Goal: Information Seeking & Learning: Learn about a topic

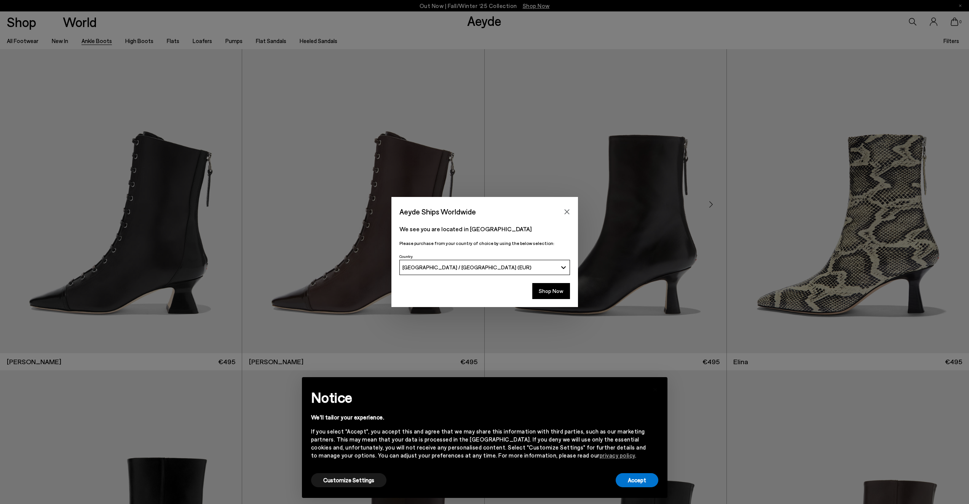
click at [564, 211] on icon "Close" at bounding box center [567, 212] width 6 height 6
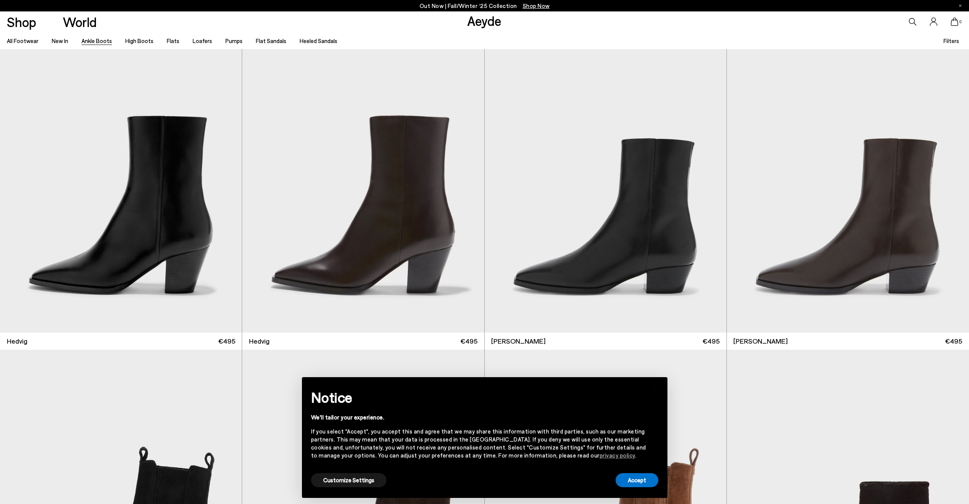
scroll to position [345, 0]
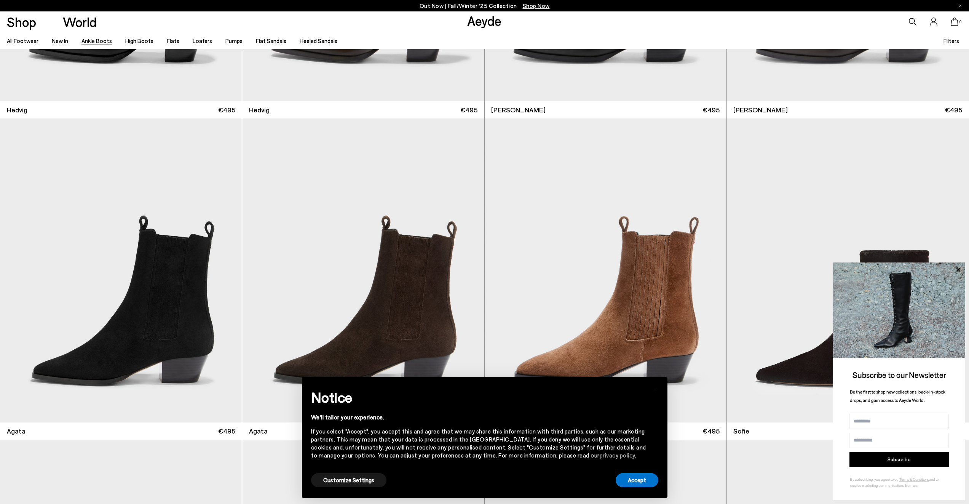
scroll to position [641, 0]
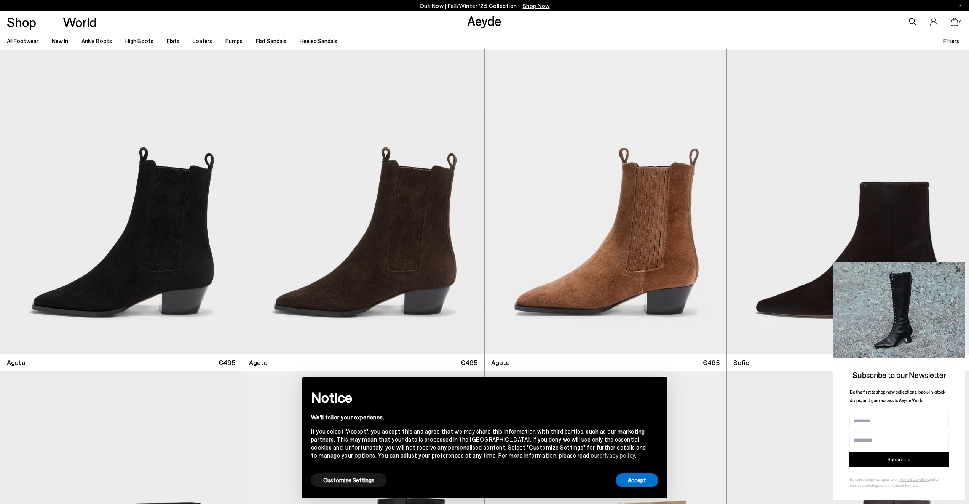
click at [955, 267] on icon at bounding box center [958, 270] width 10 height 10
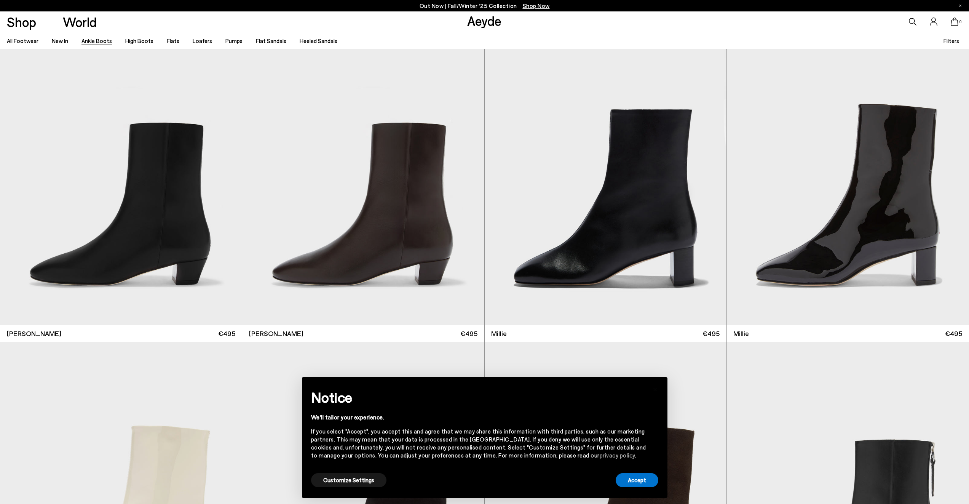
scroll to position [2278, 0]
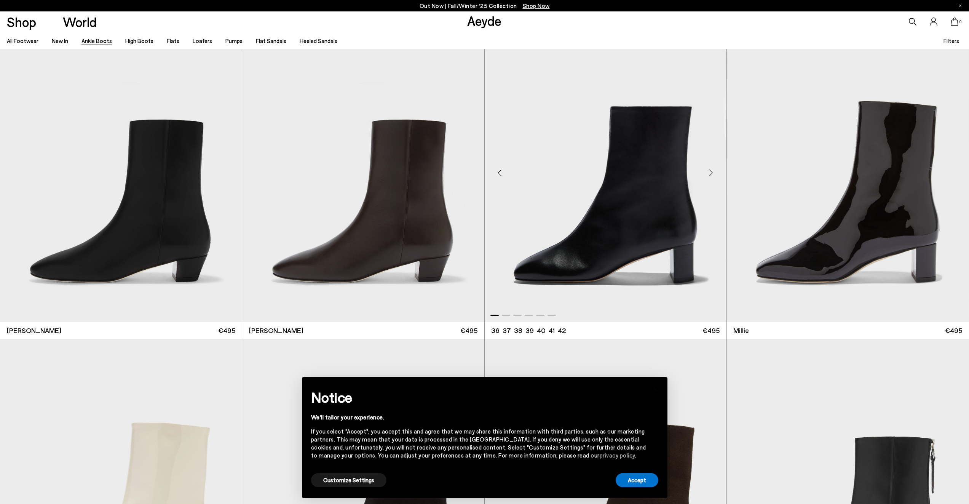
click at [599, 246] on img "1 / 6" at bounding box center [605, 170] width 242 height 304
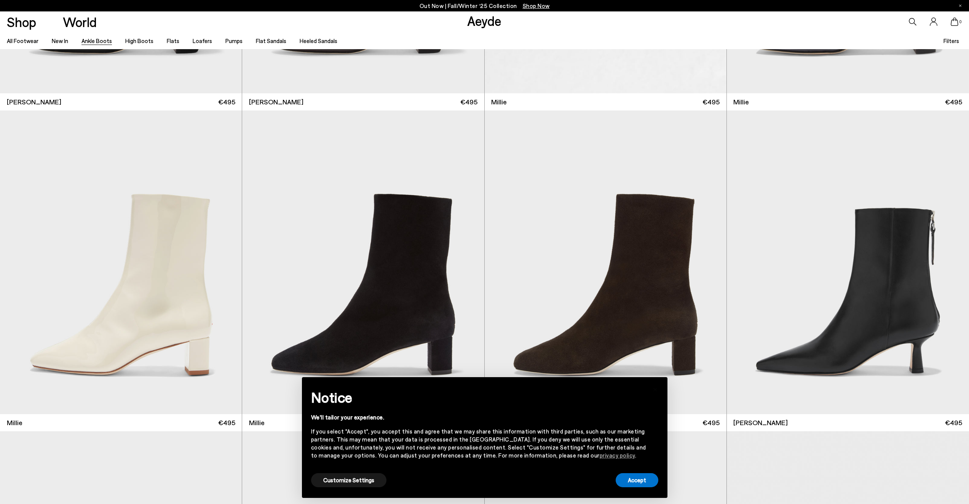
scroll to position [2590, 0]
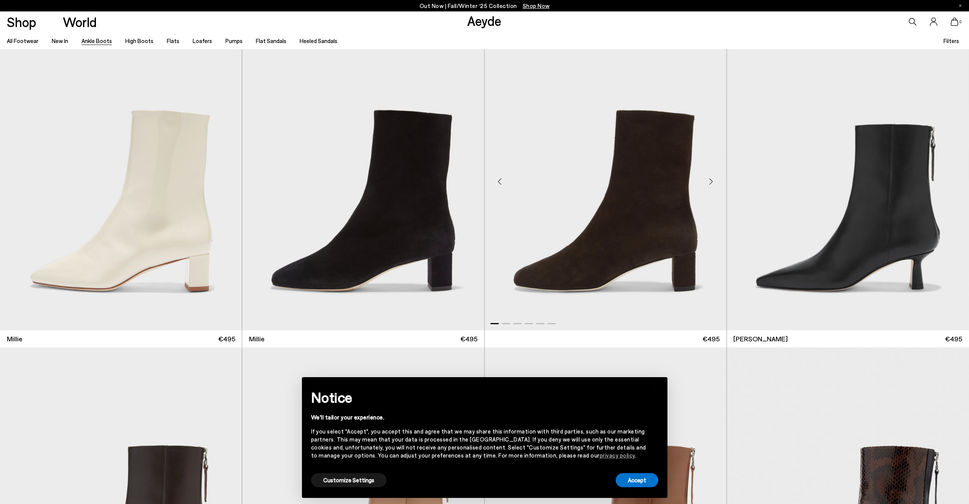
click at [627, 238] on img "1 / 6" at bounding box center [606, 179] width 242 height 304
click at [627, 236] on img "1 / 6" at bounding box center [606, 179] width 242 height 304
click at [640, 192] on img "1 / 6" at bounding box center [606, 179] width 242 height 304
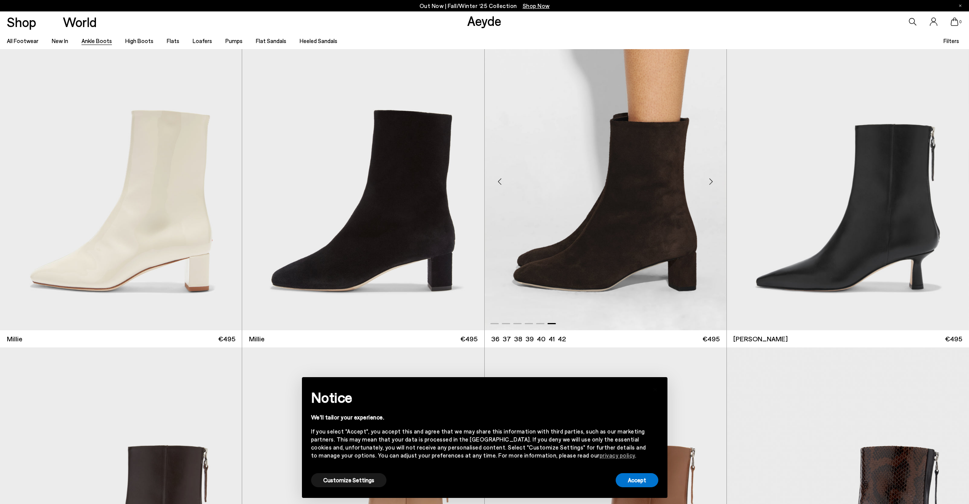
click at [641, 192] on div at bounding box center [606, 179] width 242 height 304
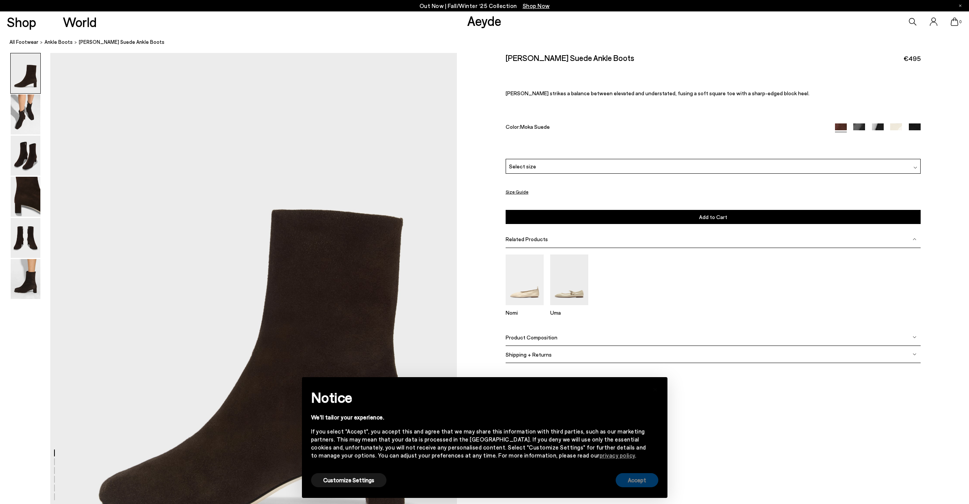
click at [628, 478] on button "Accept" at bounding box center [637, 480] width 43 height 14
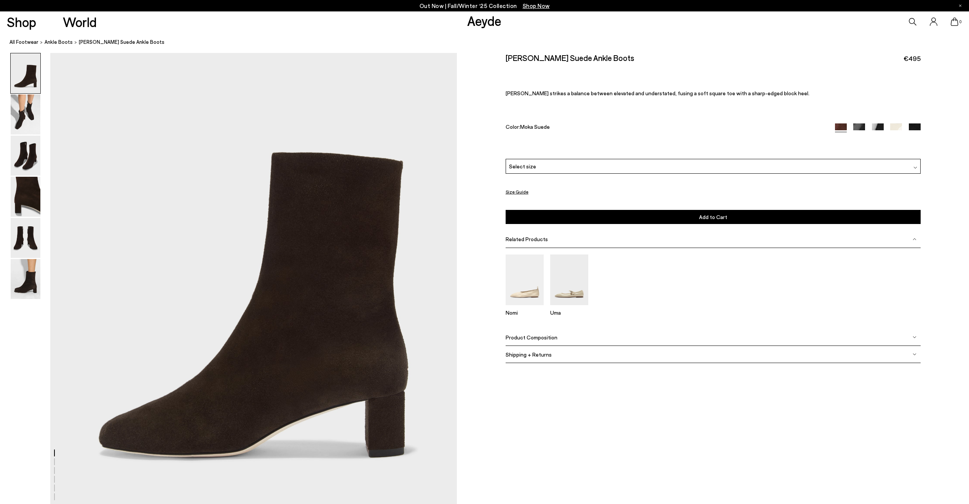
scroll to position [106, 0]
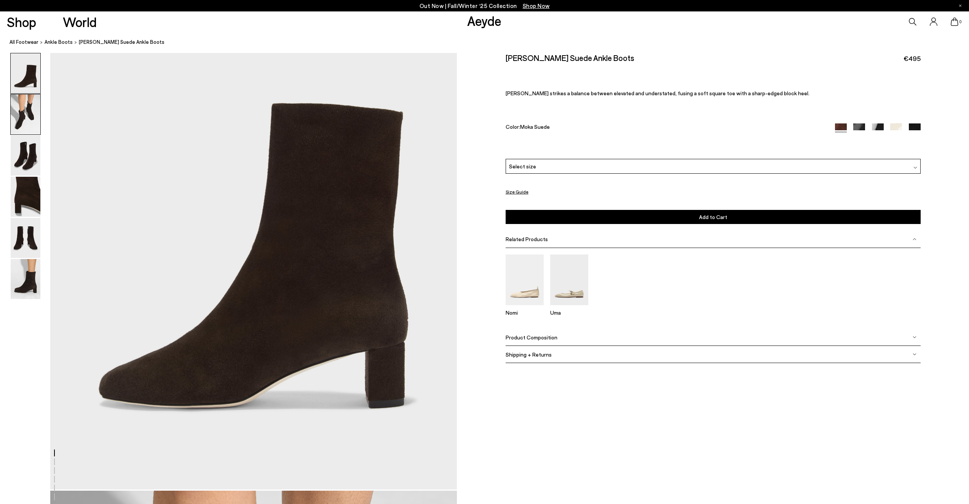
click at [34, 115] on img at bounding box center [26, 114] width 30 height 40
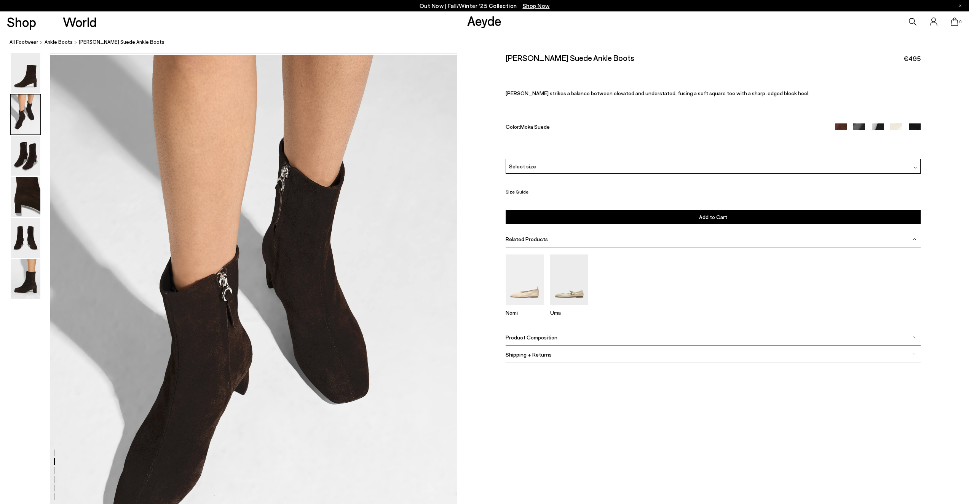
scroll to position [544, 0]
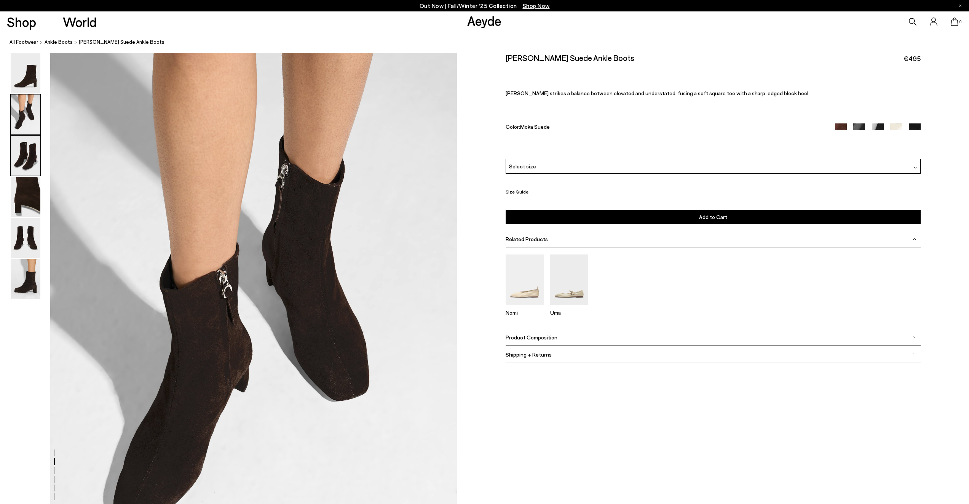
click at [27, 156] on img at bounding box center [26, 156] width 30 height 40
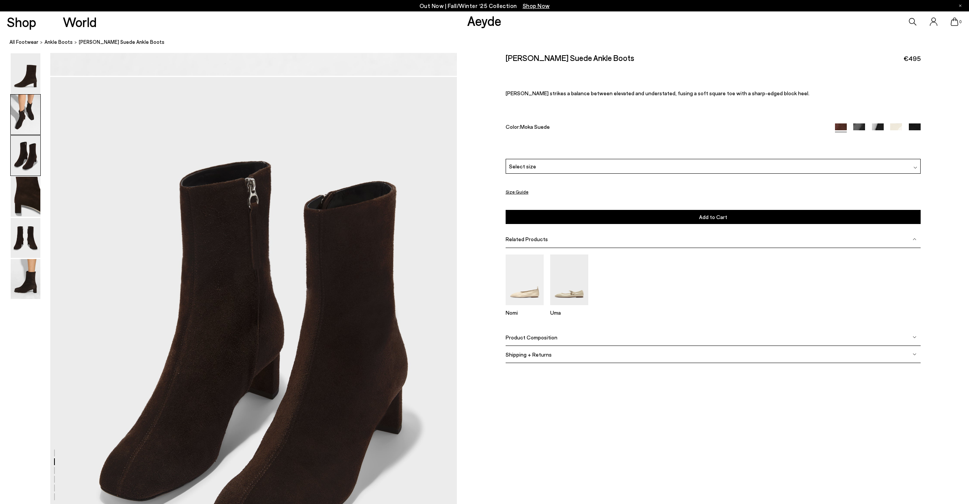
scroll to position [1088, 0]
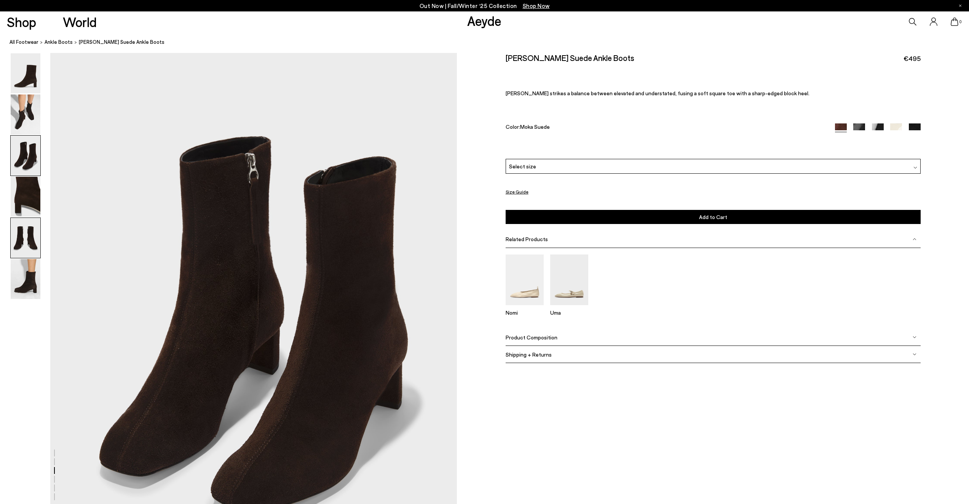
click at [28, 243] on img at bounding box center [26, 238] width 30 height 40
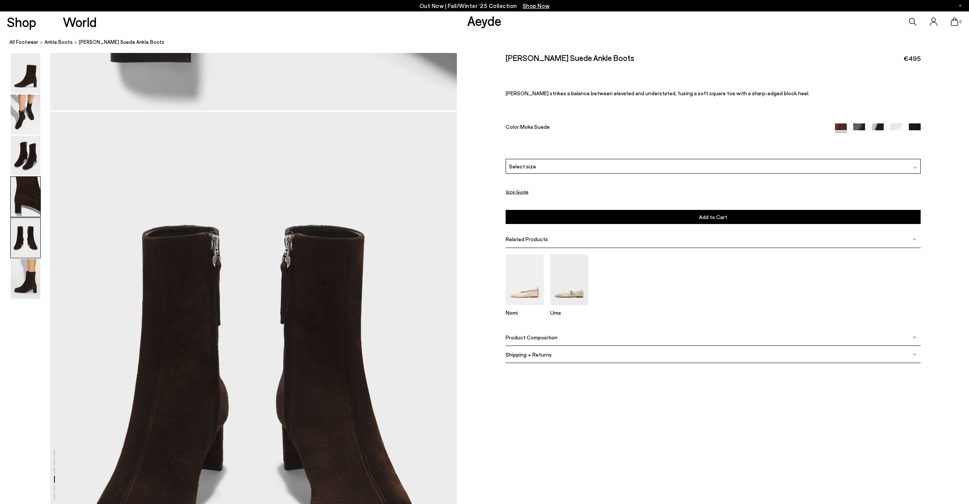
scroll to position [2175, 0]
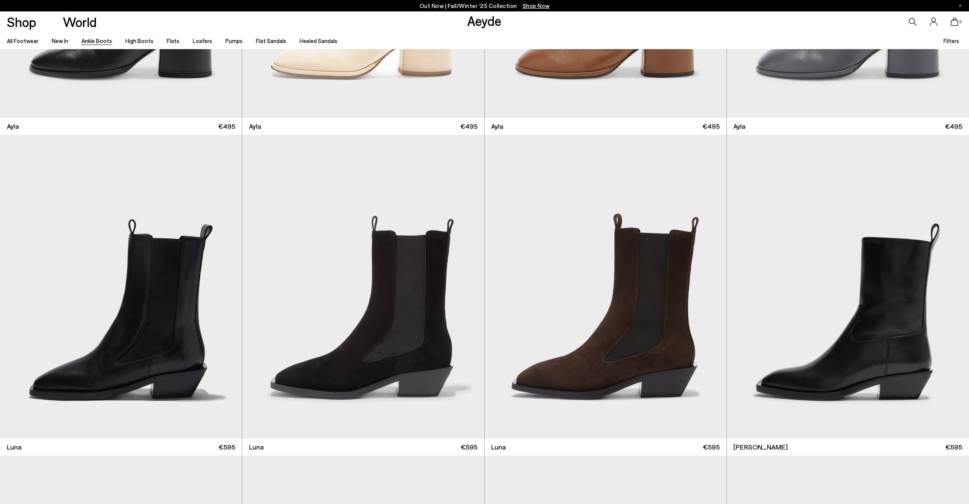
scroll to position [3877, 0]
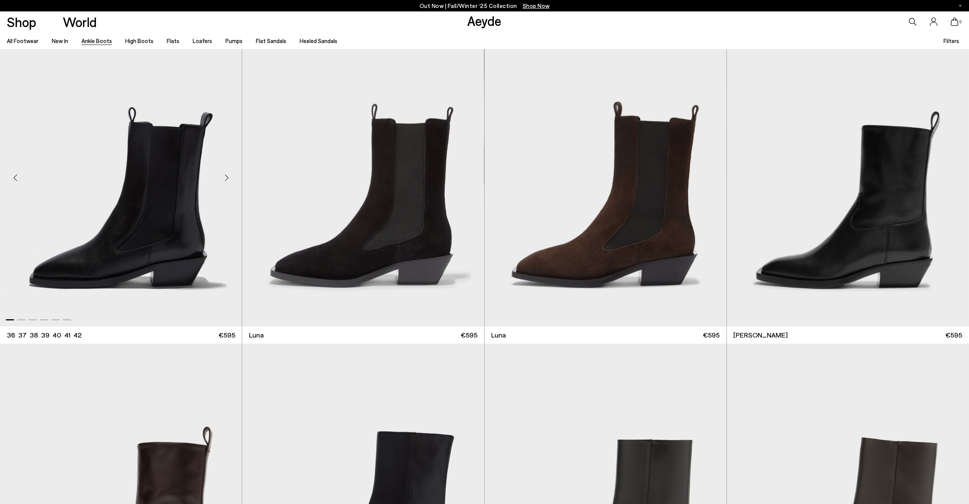
click at [137, 208] on img "1 / 6" at bounding box center [121, 175] width 242 height 304
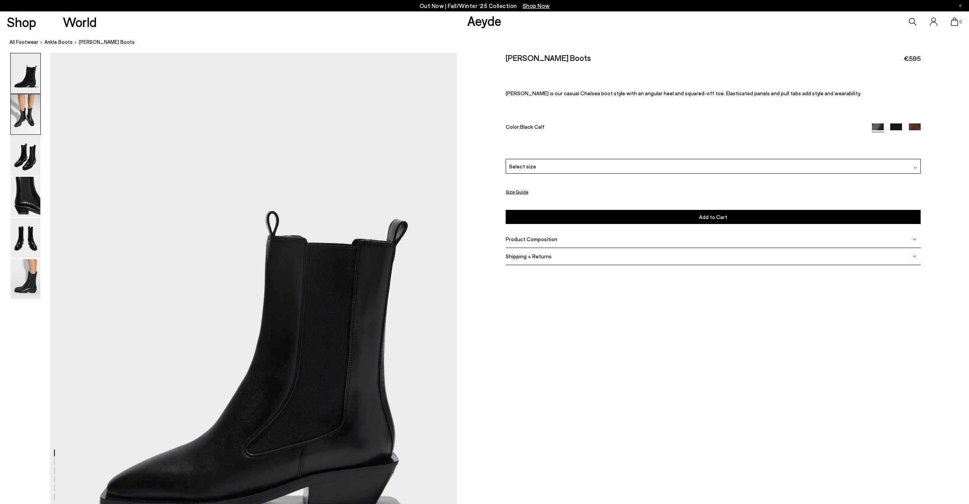
click at [24, 118] on img at bounding box center [26, 114] width 30 height 40
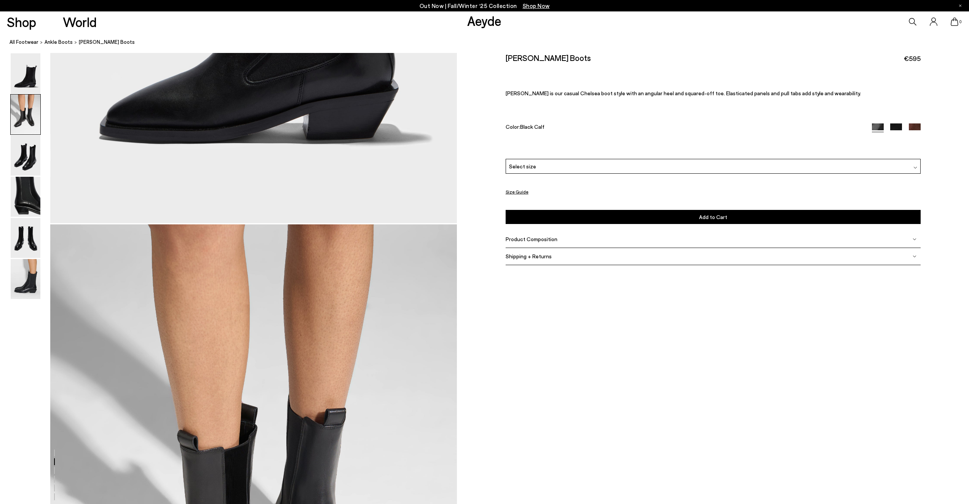
scroll to position [544, 0]
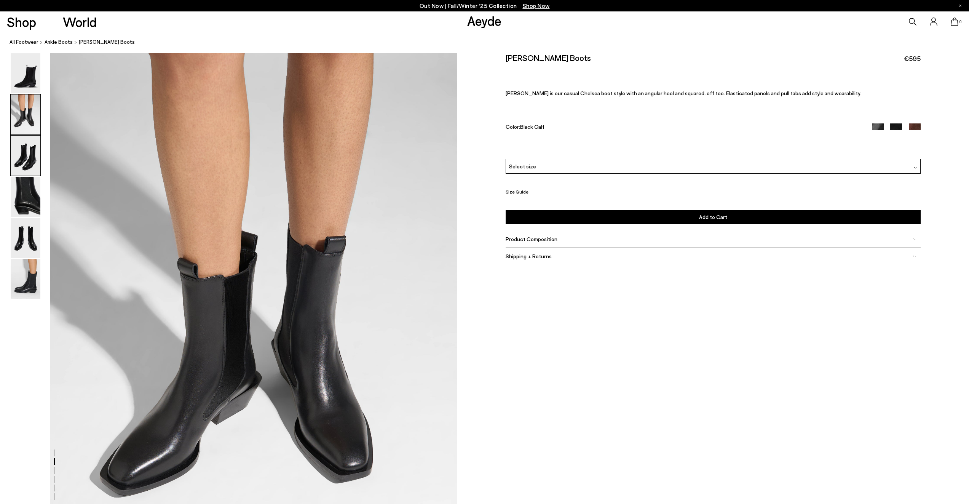
click at [26, 165] on img at bounding box center [26, 156] width 30 height 40
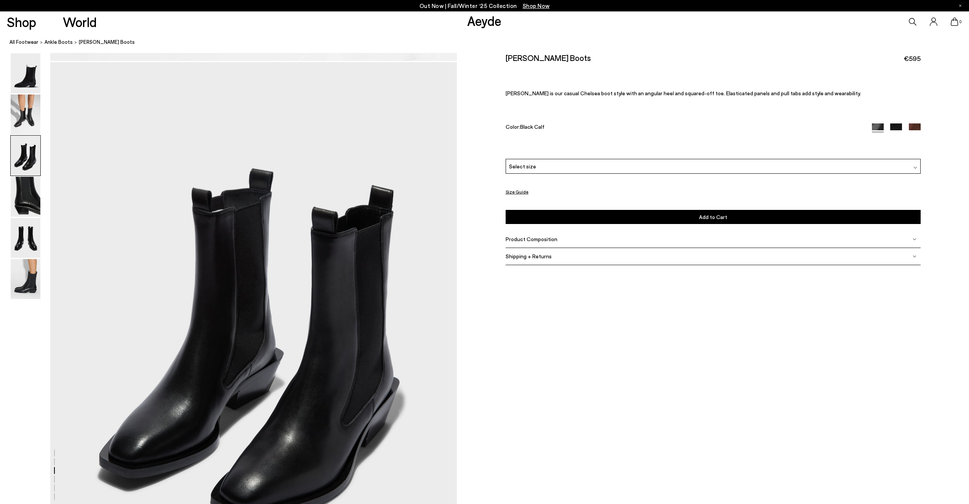
scroll to position [1088, 0]
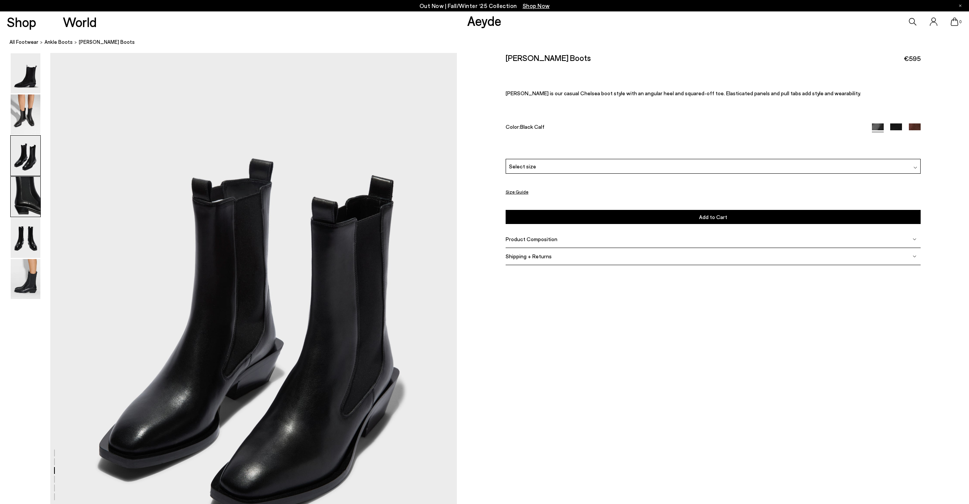
click at [25, 203] on img at bounding box center [26, 197] width 30 height 40
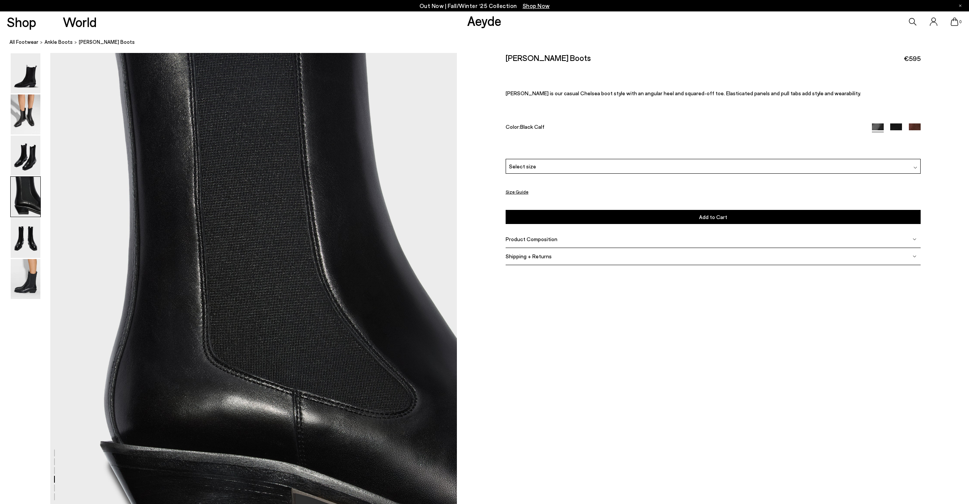
scroll to position [1682, 0]
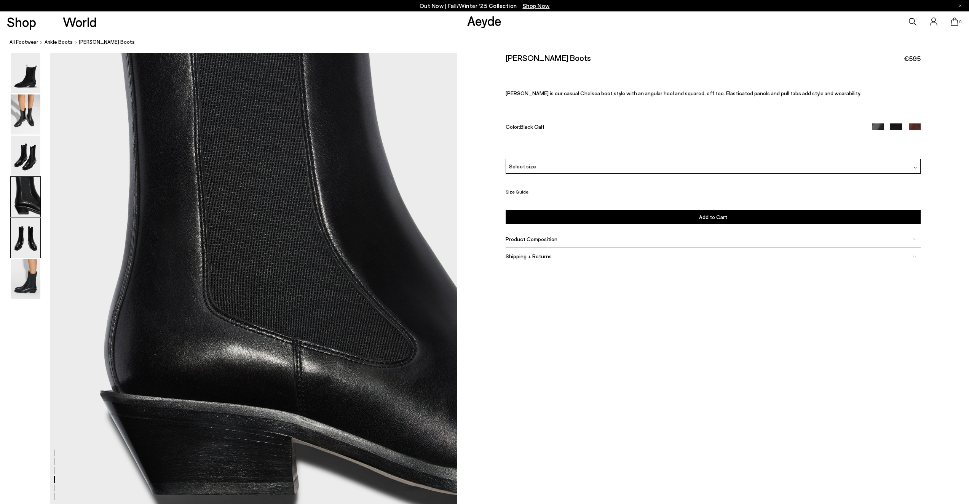
click at [32, 233] on img at bounding box center [26, 238] width 30 height 40
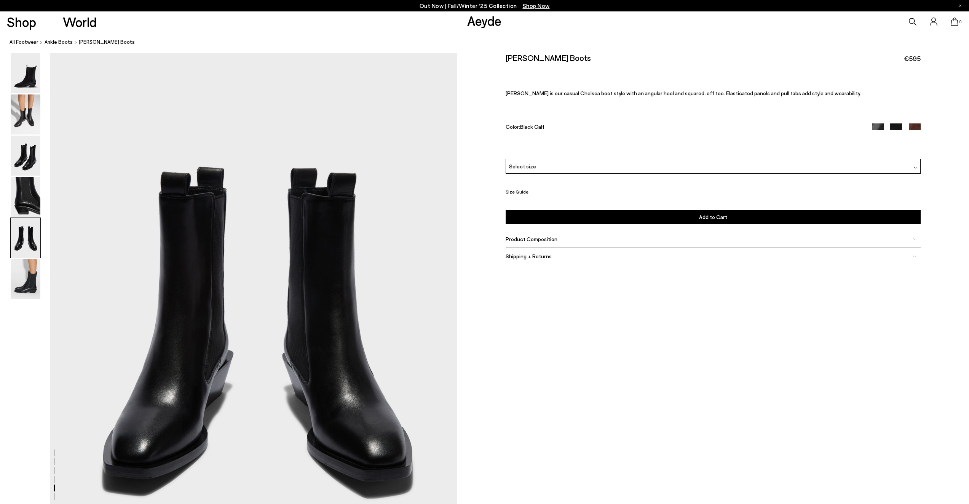
scroll to position [2175, 0]
click at [26, 284] on img at bounding box center [26, 279] width 30 height 40
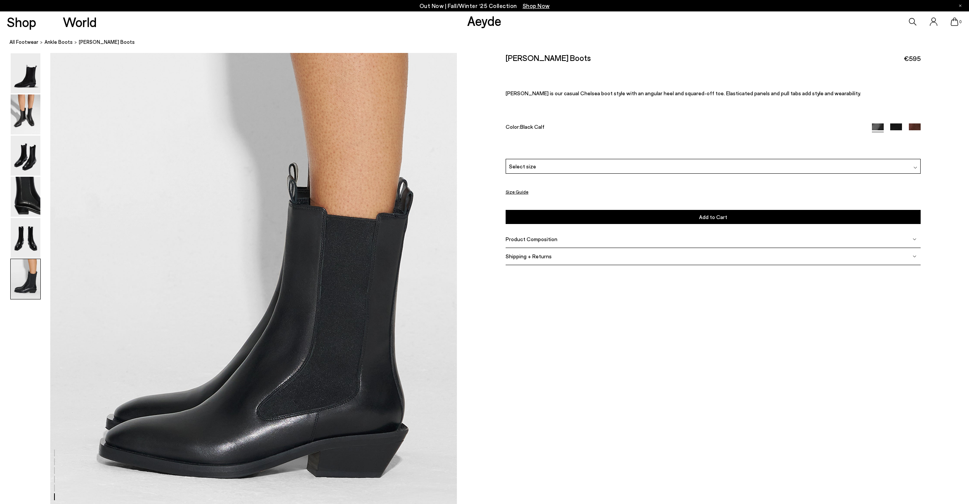
scroll to position [2771, 0]
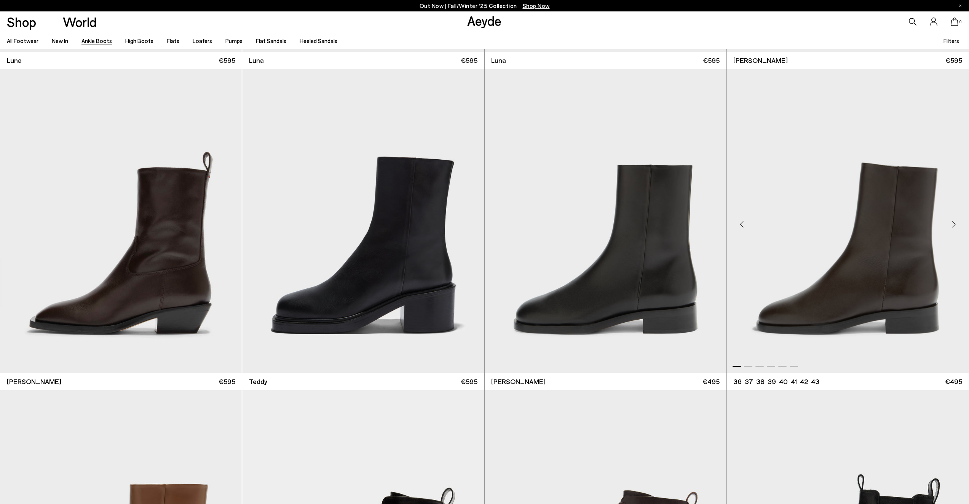
scroll to position [4147, 0]
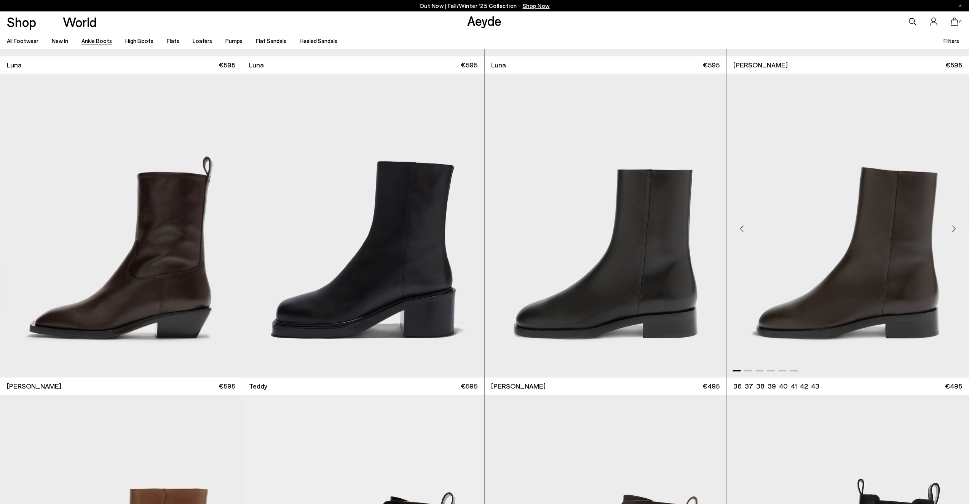
click at [954, 230] on div "Next slide" at bounding box center [953, 228] width 23 height 23
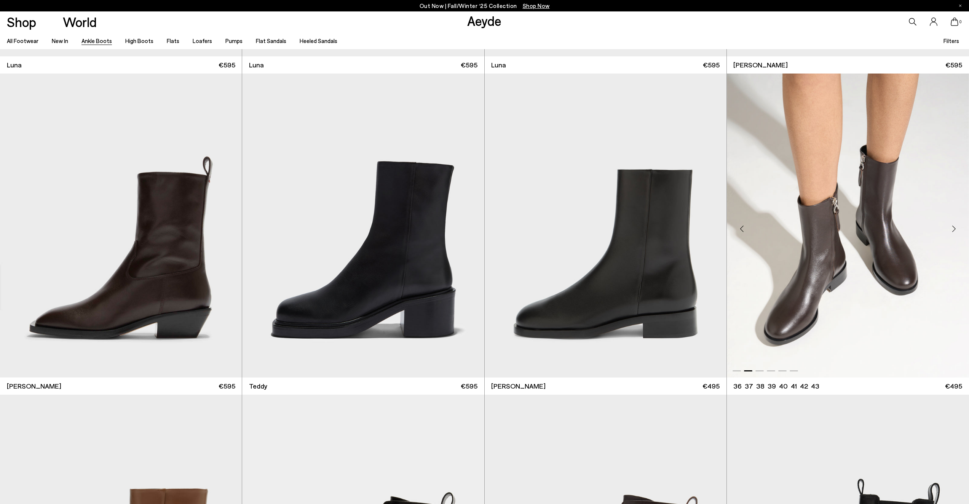
click at [952, 227] on div "Next slide" at bounding box center [953, 228] width 23 height 23
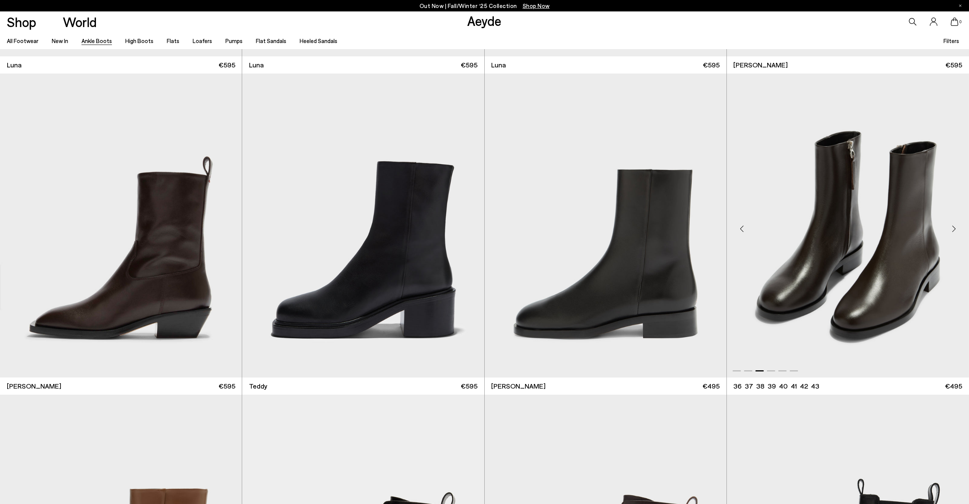
click at [951, 227] on div "Next slide" at bounding box center [953, 228] width 23 height 23
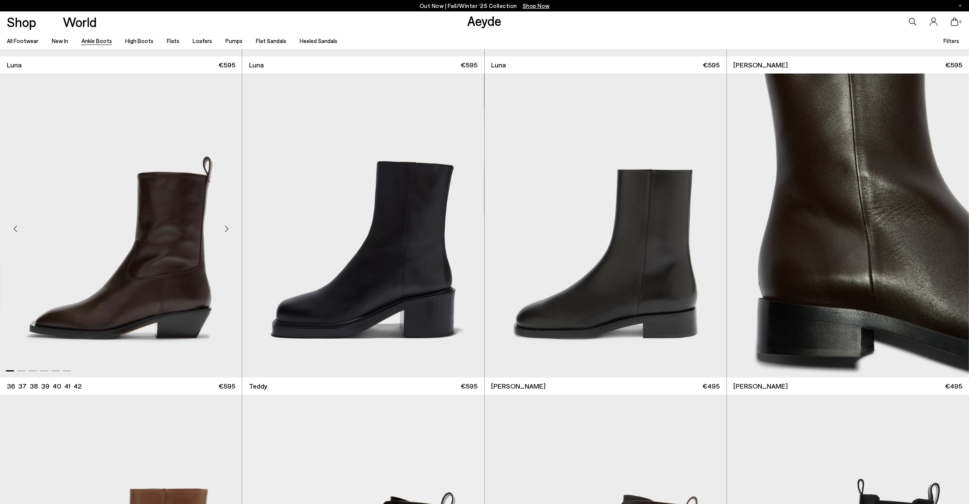
click at [225, 226] on div "Next slide" at bounding box center [226, 228] width 23 height 23
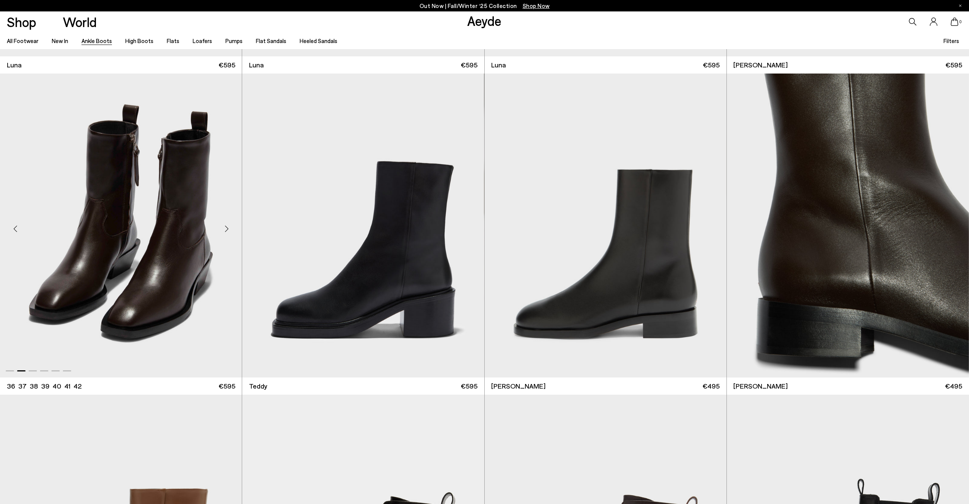
click at [225, 225] on div "Next slide" at bounding box center [226, 228] width 23 height 23
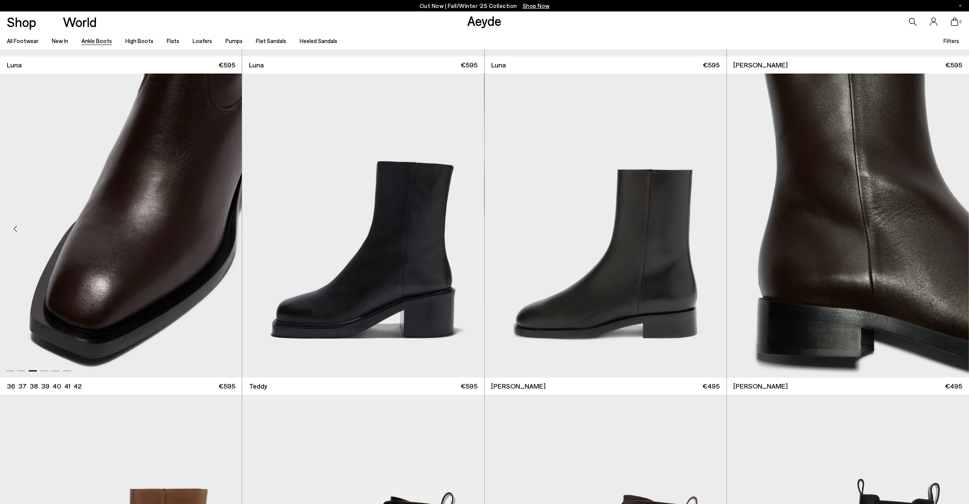
click at [225, 225] on div "Next slide" at bounding box center [226, 228] width 23 height 23
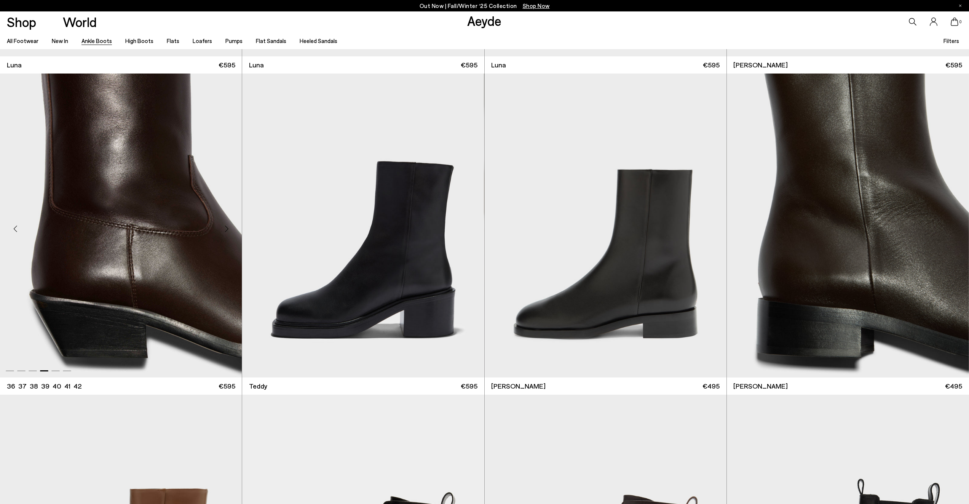
click at [225, 225] on div "Next slide" at bounding box center [226, 228] width 23 height 23
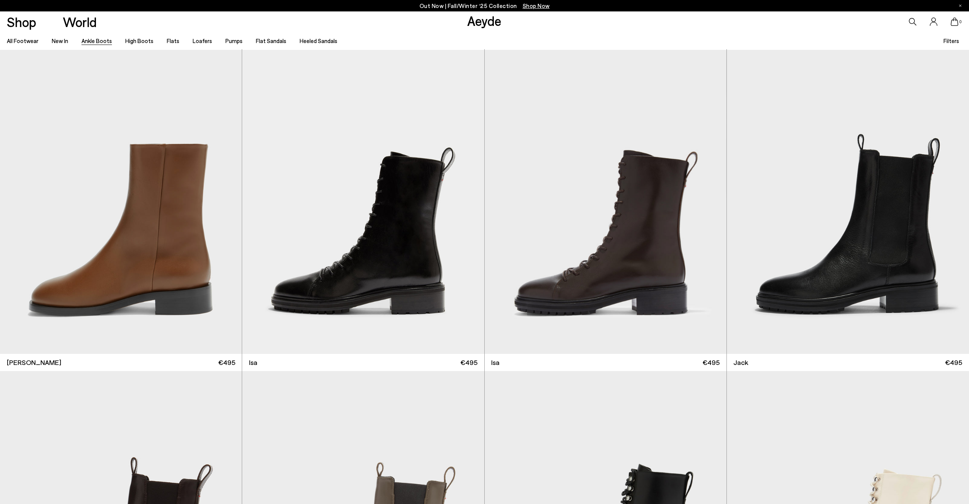
scroll to position [4501, 0]
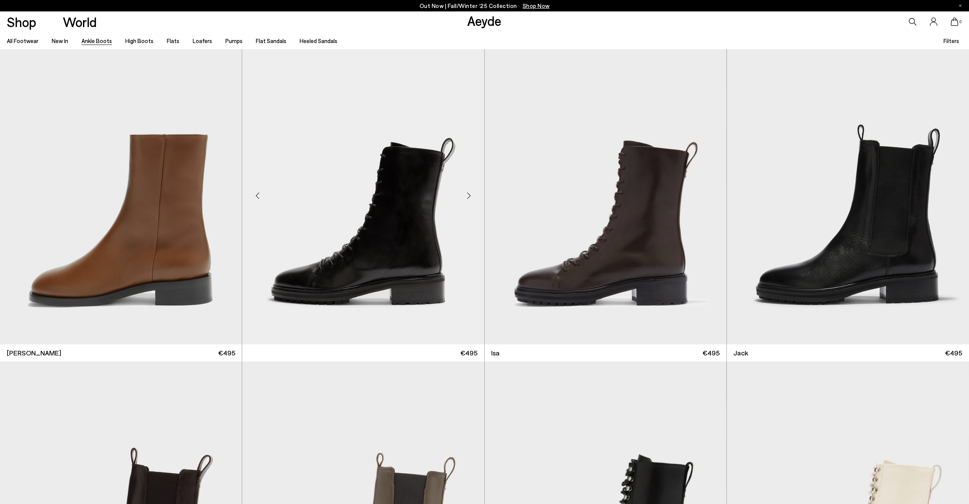
click at [401, 248] on img at bounding box center [363, 192] width 242 height 304
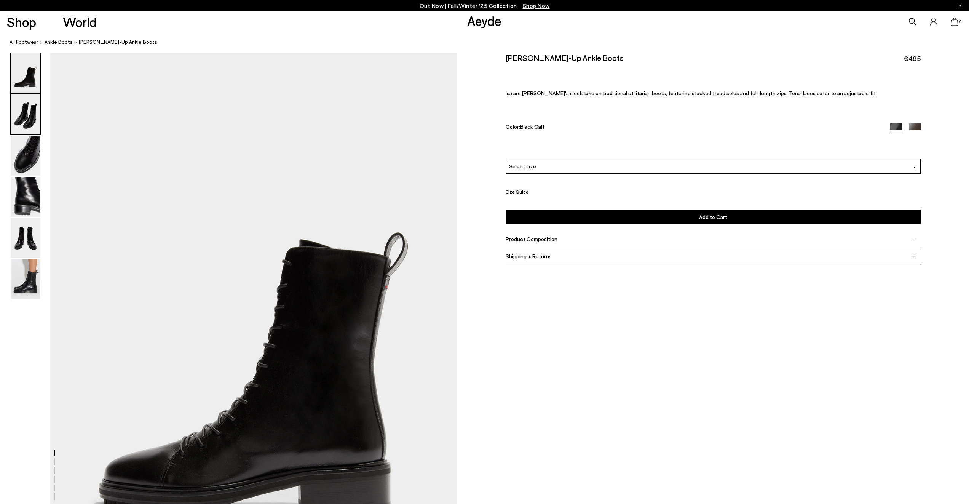
click at [26, 112] on img at bounding box center [26, 114] width 30 height 40
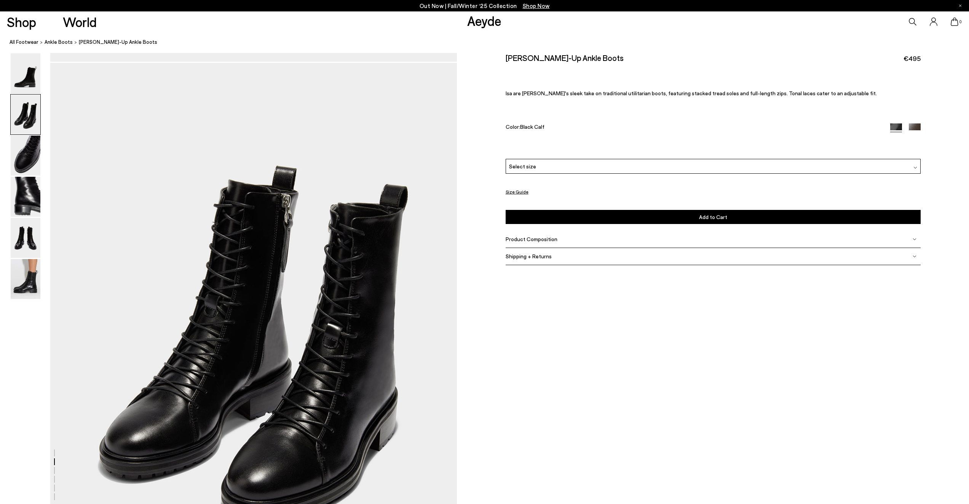
scroll to position [544, 0]
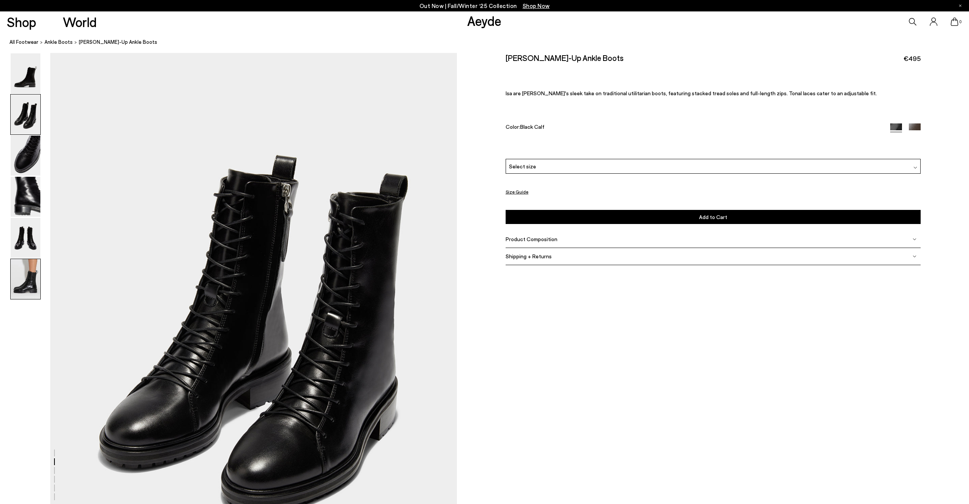
click at [26, 275] on img at bounding box center [26, 279] width 30 height 40
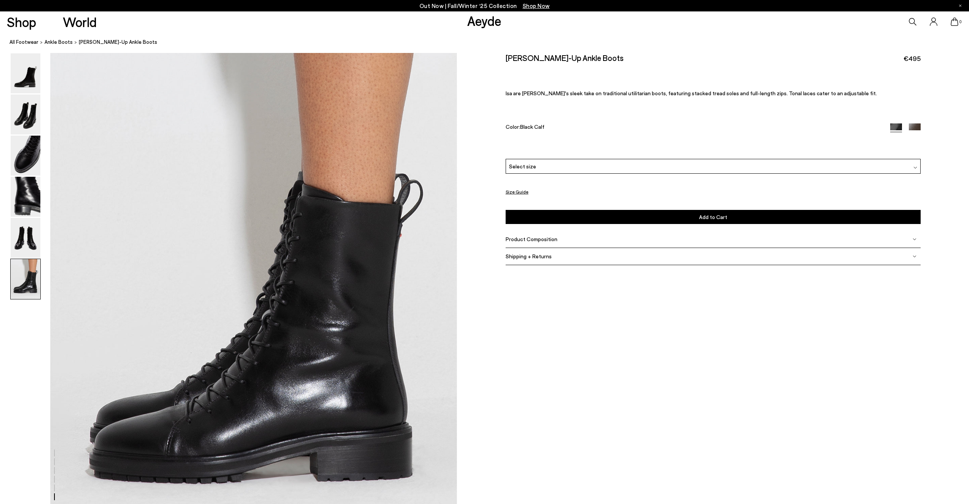
scroll to position [2771, 0]
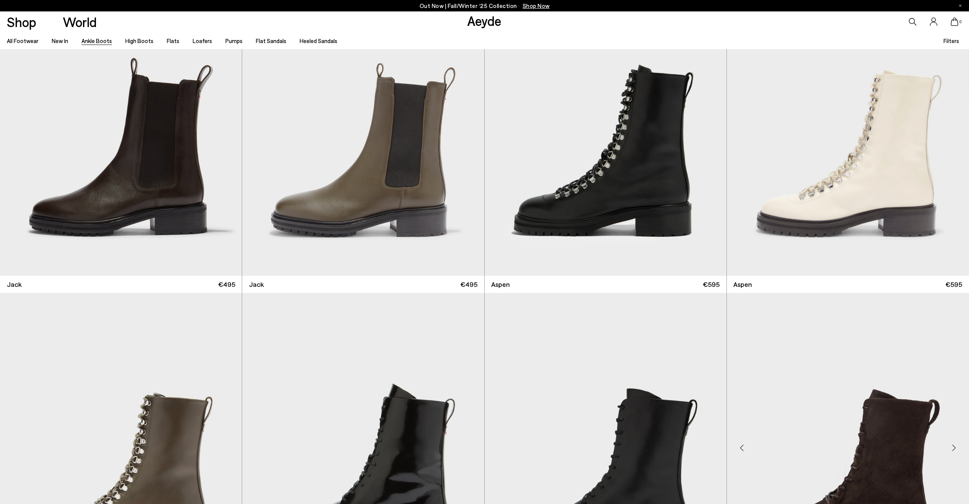
scroll to position [4877, 0]
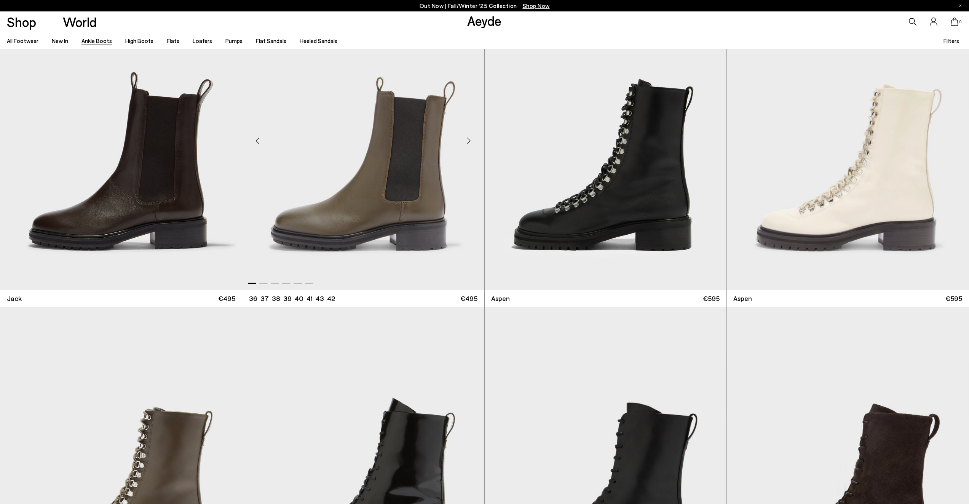
click at [469, 140] on div "Next slide" at bounding box center [469, 140] width 23 height 23
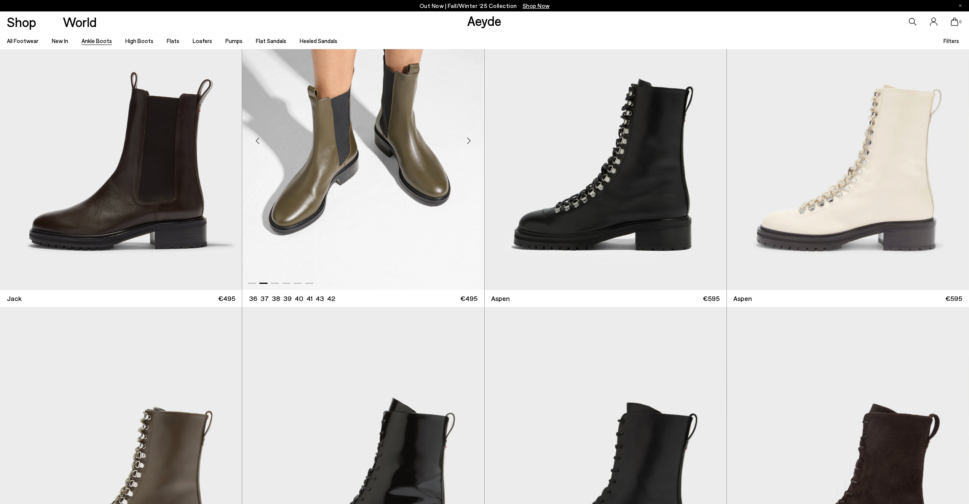
click at [469, 140] on div "Next slide" at bounding box center [469, 140] width 23 height 23
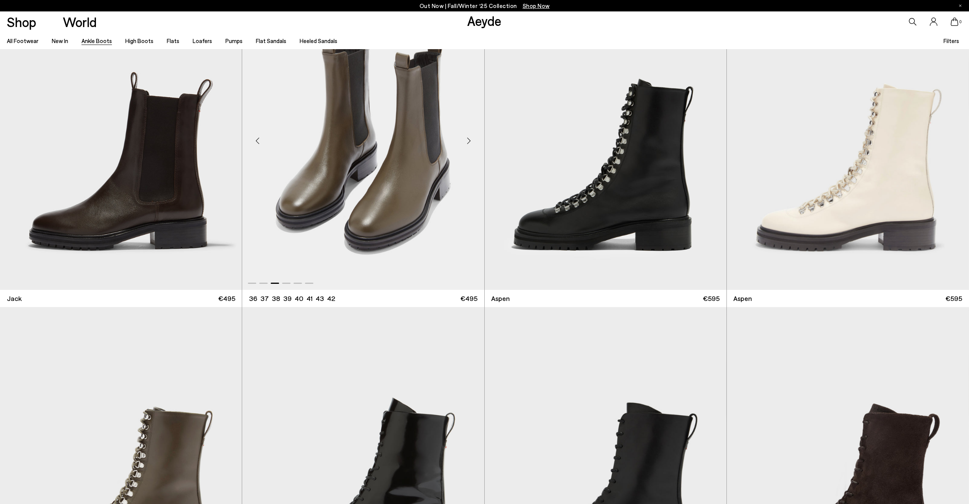
click at [469, 140] on div "Next slide" at bounding box center [469, 140] width 23 height 23
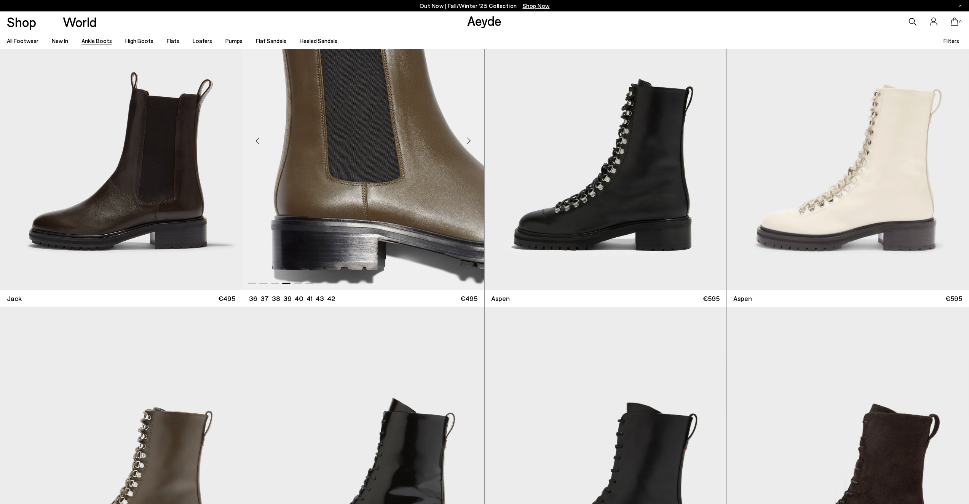
click at [469, 139] on div "Next slide" at bounding box center [469, 140] width 23 height 23
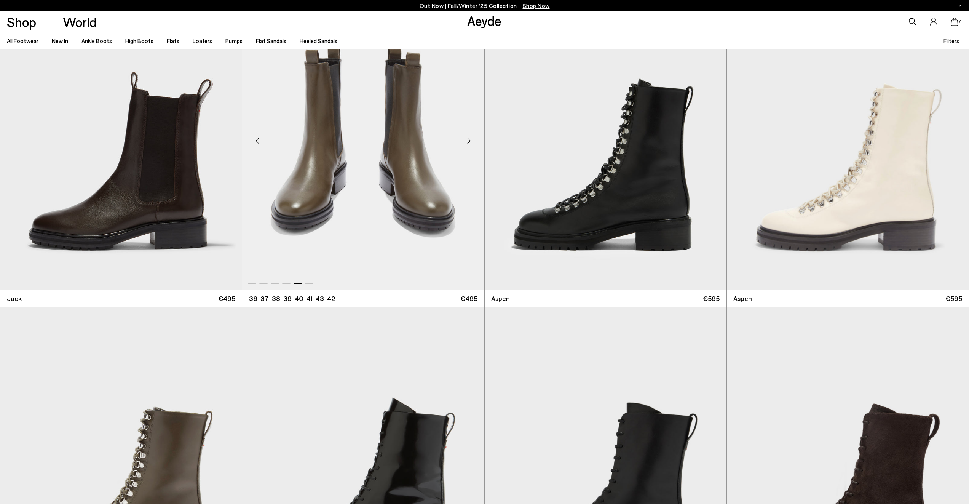
click at [469, 139] on div "Next slide" at bounding box center [469, 140] width 23 height 23
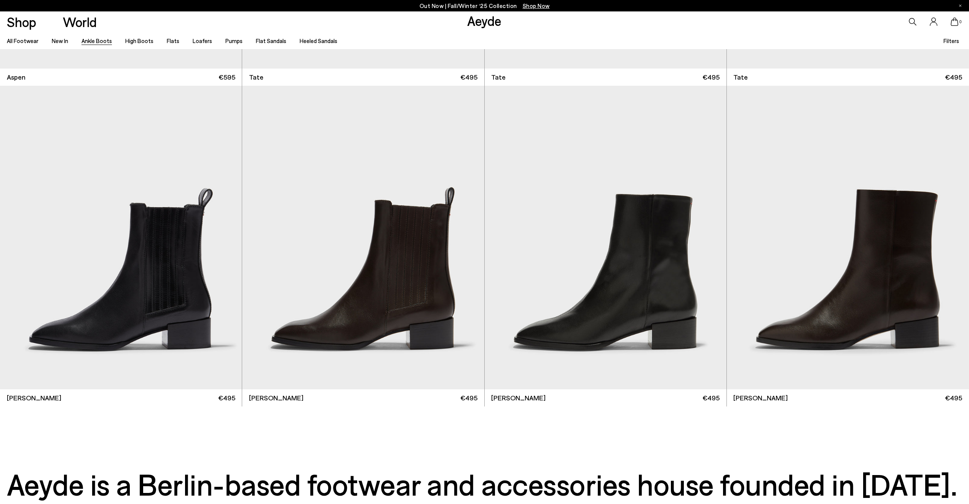
scroll to position [5409, 0]
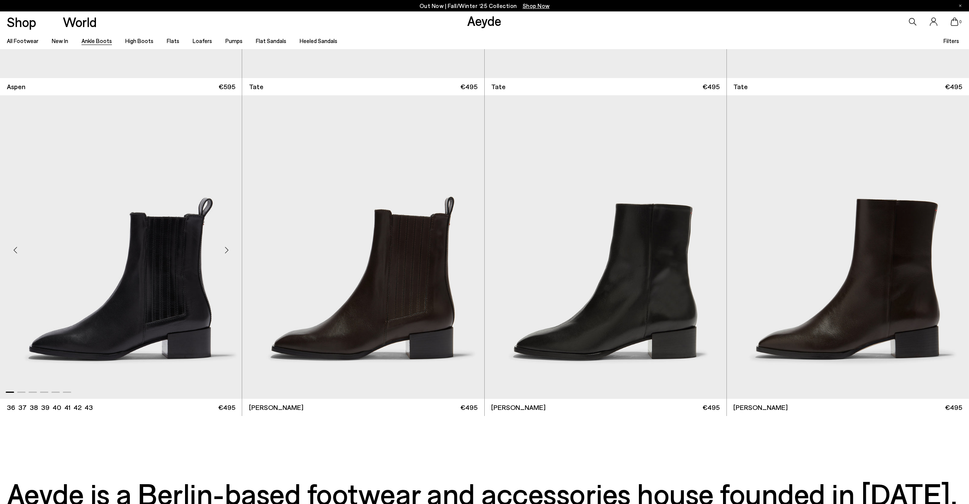
click at [227, 249] on div "Next slide" at bounding box center [226, 249] width 23 height 23
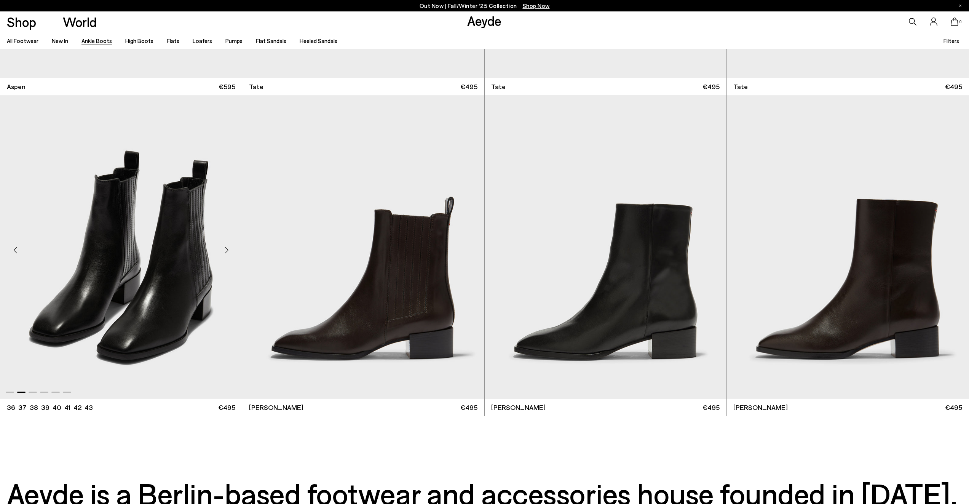
click at [226, 247] on div "Next slide" at bounding box center [226, 249] width 23 height 23
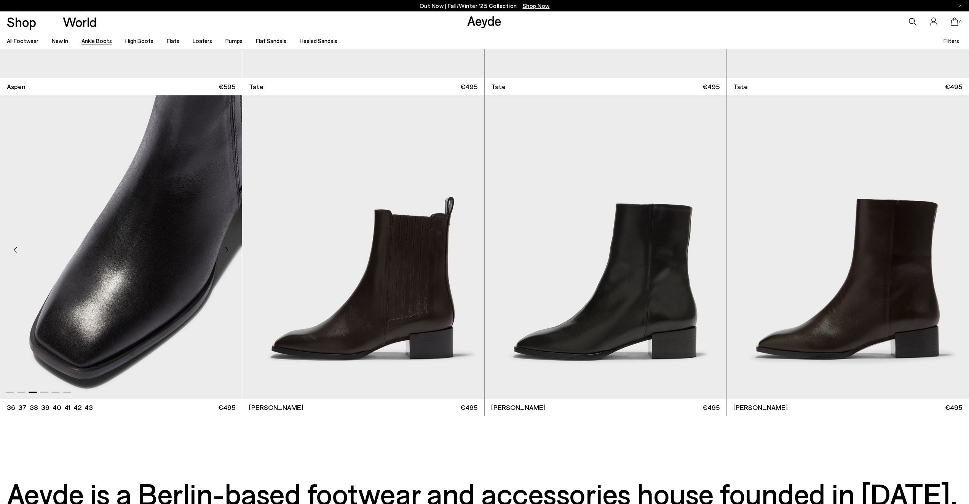
click at [225, 246] on div "Next slide" at bounding box center [226, 249] width 23 height 23
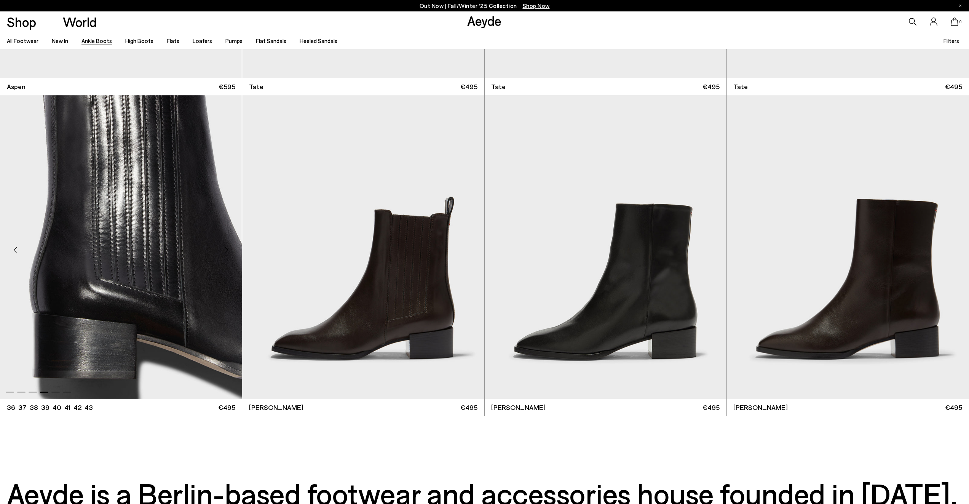
click at [225, 245] on div "Next slide" at bounding box center [226, 249] width 23 height 23
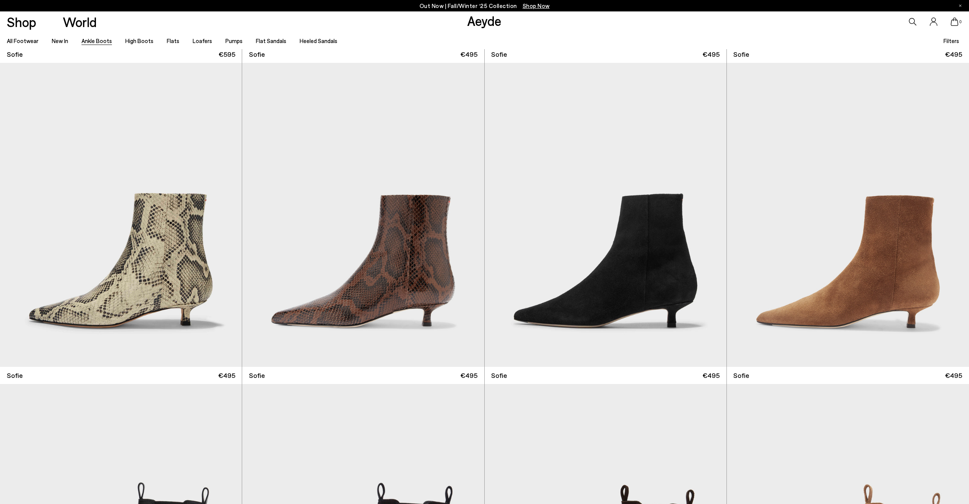
scroll to position [626, 0]
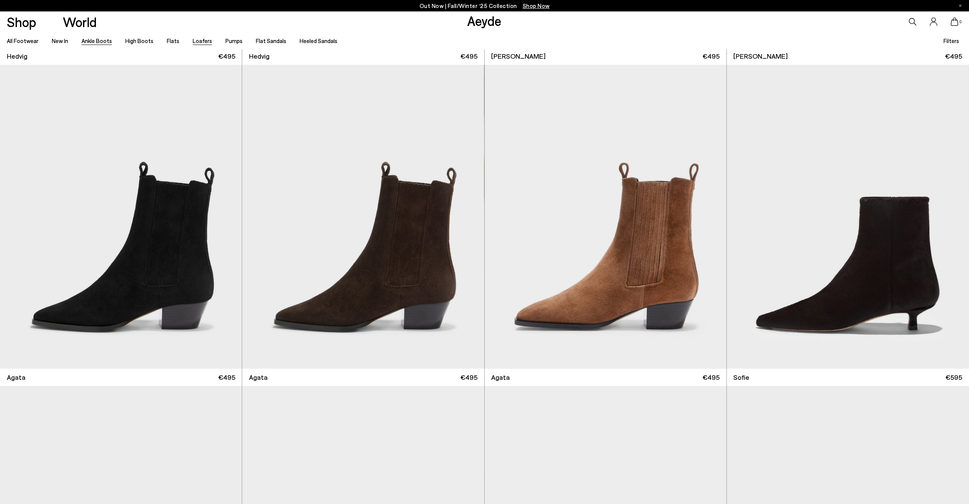
click at [201, 40] on link "Loafers" at bounding box center [202, 40] width 19 height 7
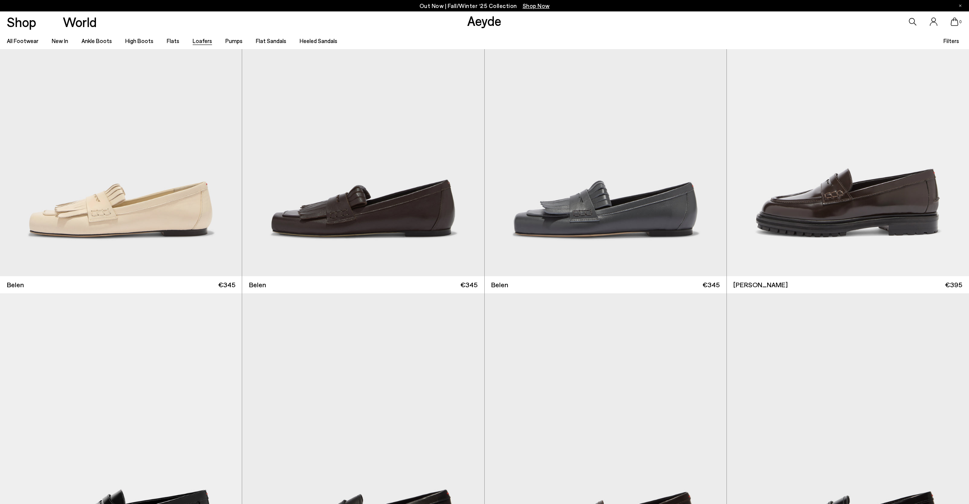
scroll to position [717, 0]
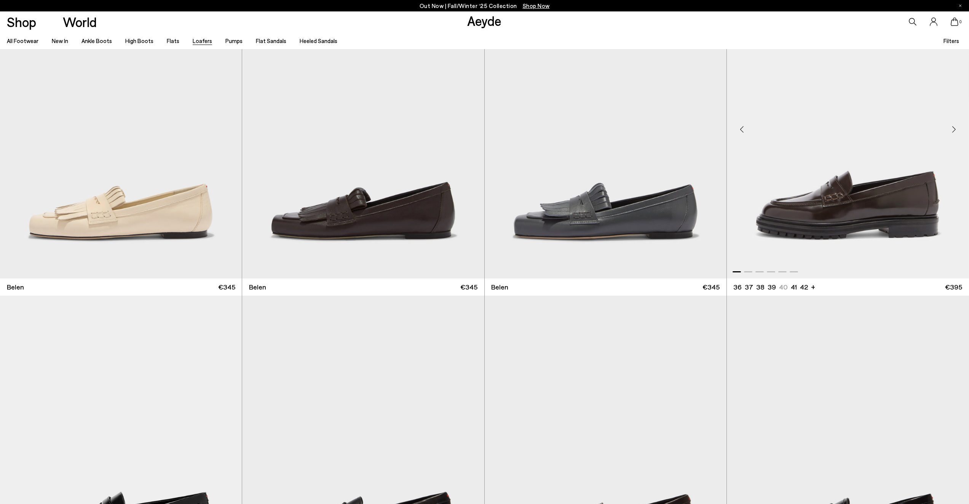
click at [955, 127] on div "Next slide" at bounding box center [953, 129] width 23 height 23
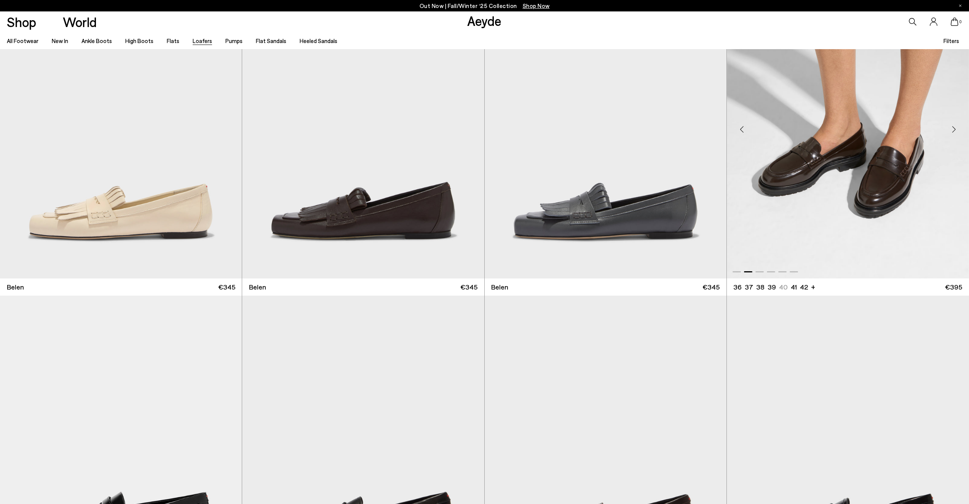
click at [954, 126] on div "Next slide" at bounding box center [953, 129] width 23 height 23
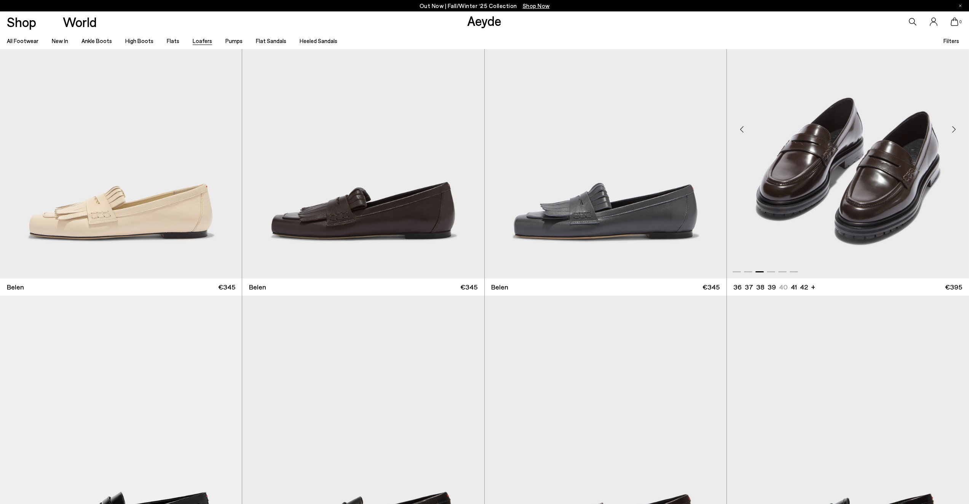
click at [954, 126] on div "Next slide" at bounding box center [953, 129] width 23 height 23
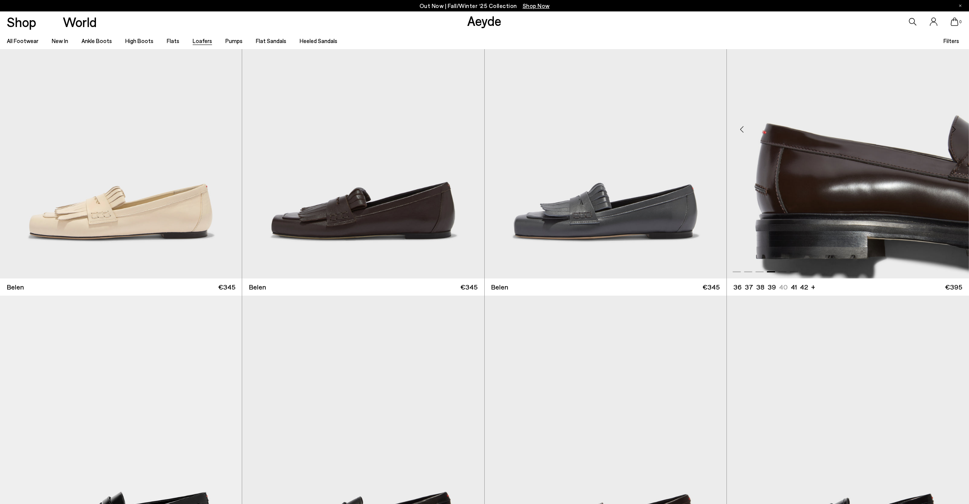
click at [954, 126] on div "Next slide" at bounding box center [953, 129] width 23 height 23
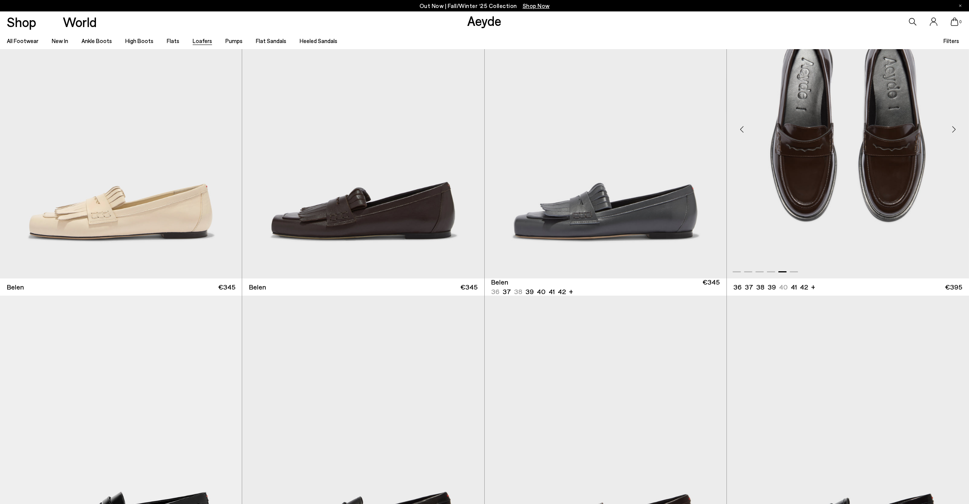
click at [954, 125] on div "Next slide" at bounding box center [953, 129] width 23 height 23
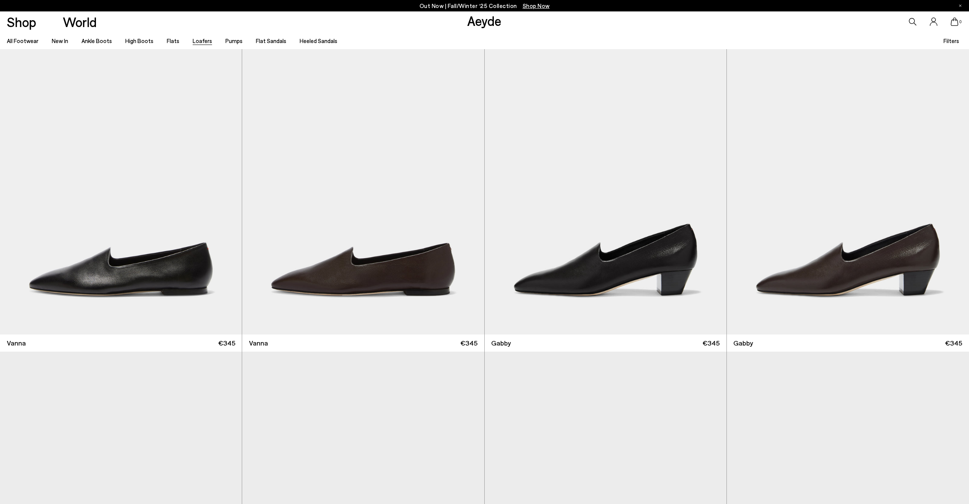
scroll to position [1953, 0]
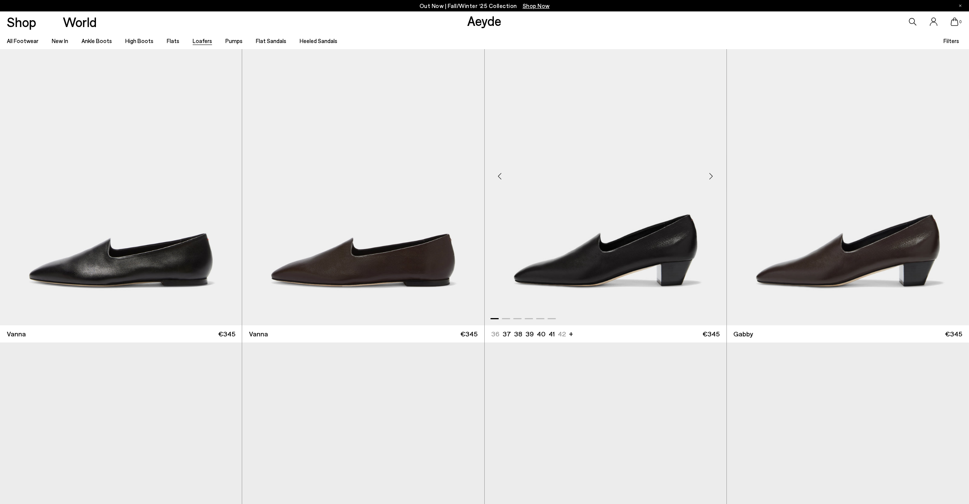
click at [715, 175] on div "Next slide" at bounding box center [711, 176] width 23 height 23
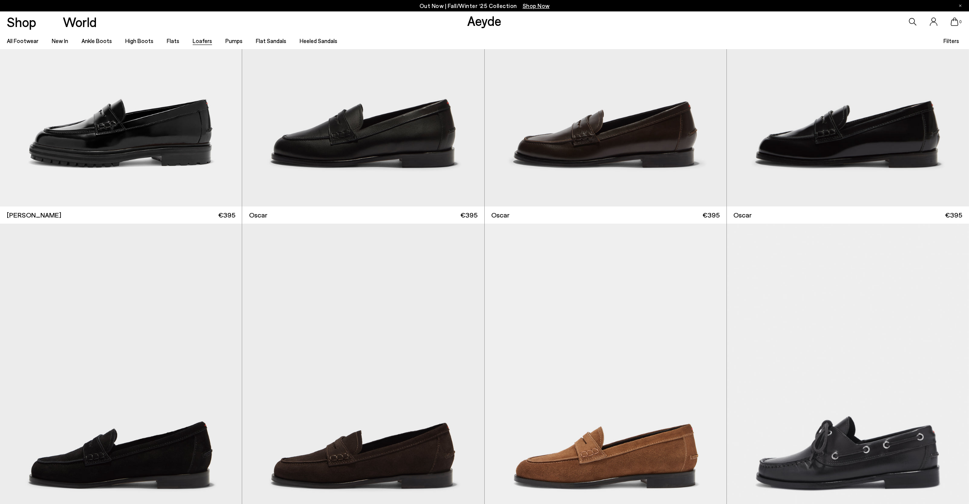
scroll to position [0, 0]
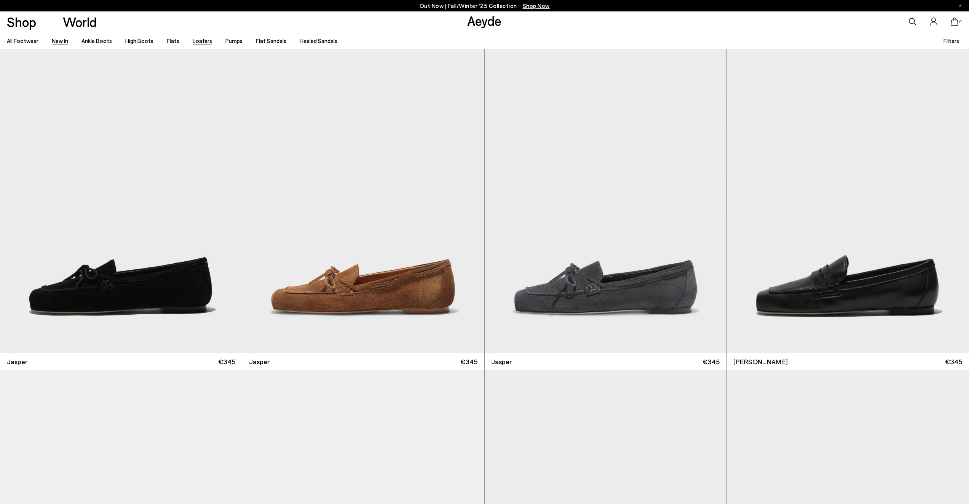
click at [58, 39] on link "New In" at bounding box center [60, 40] width 16 height 7
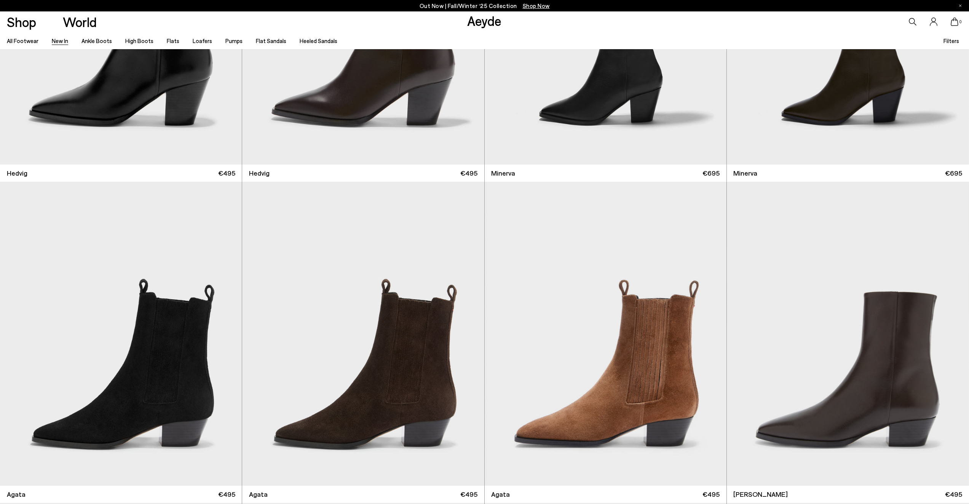
scroll to position [206, 0]
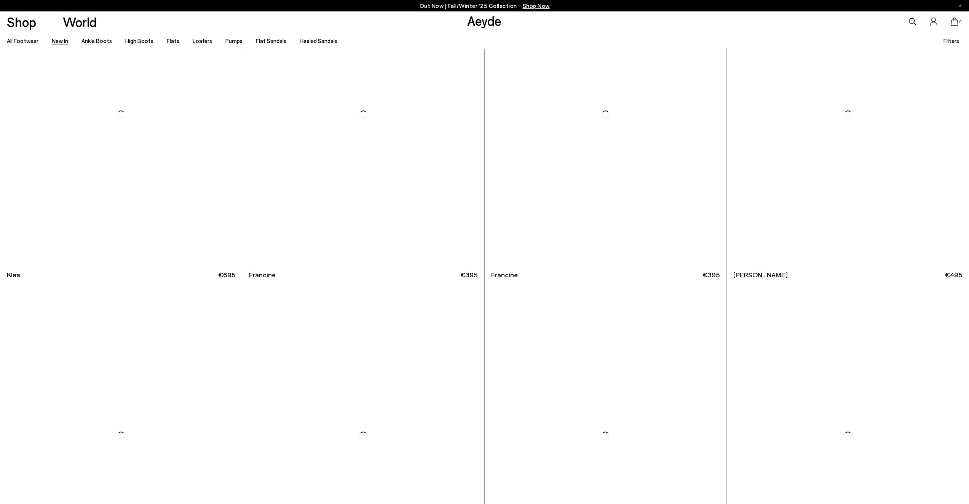
scroll to position [1393, 0]
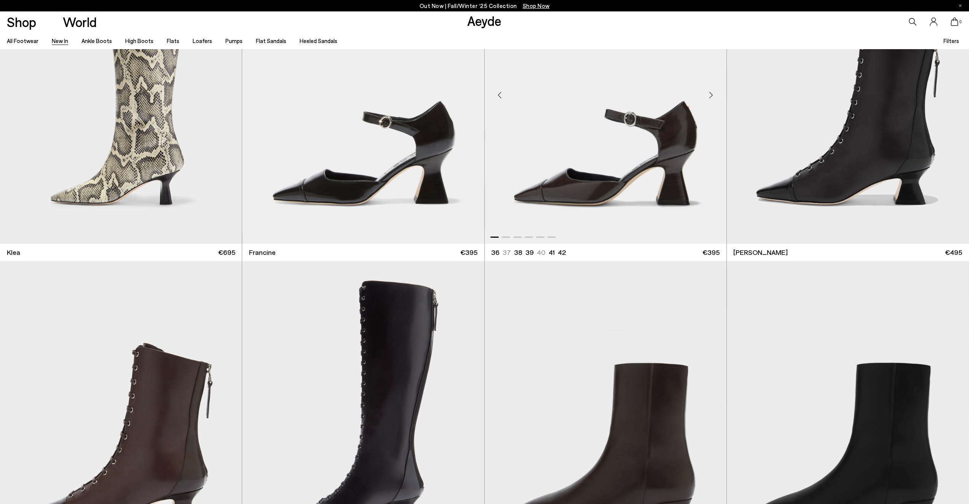
click at [581, 189] on img "1 / 6" at bounding box center [606, 92] width 242 height 304
click at [712, 95] on div "Next slide" at bounding box center [711, 94] width 23 height 23
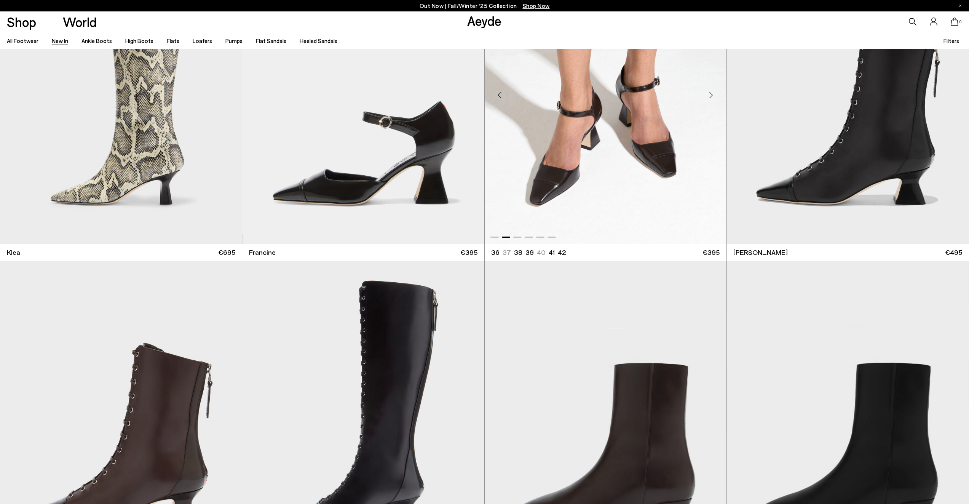
click at [712, 95] on div "Next slide" at bounding box center [711, 94] width 23 height 23
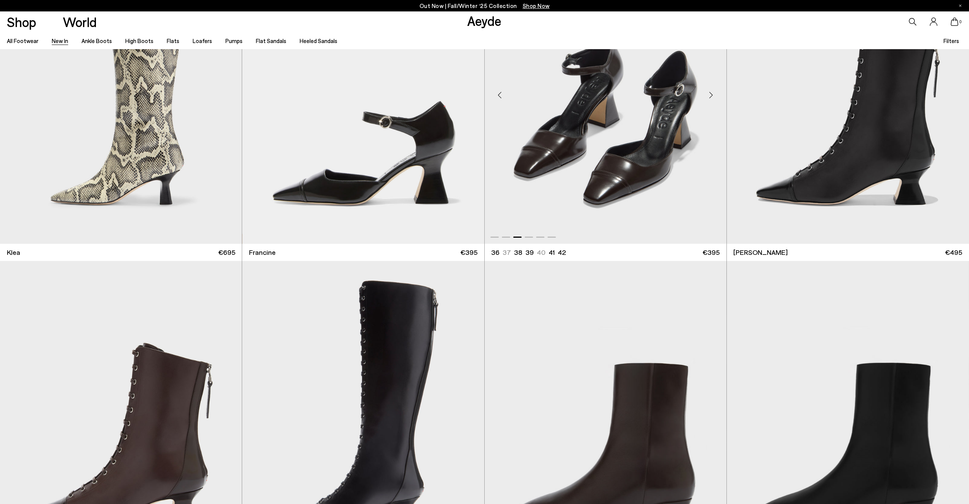
click at [712, 95] on div "Next slide" at bounding box center [711, 94] width 23 height 23
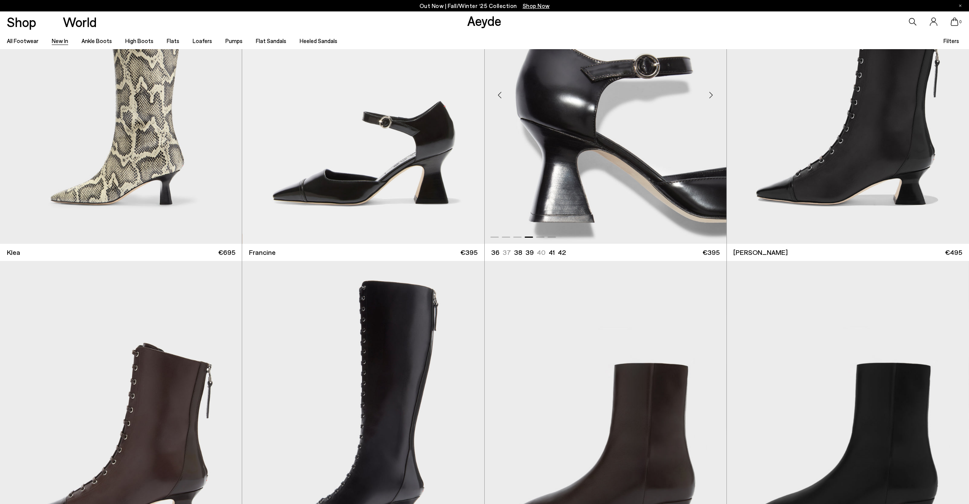
click at [712, 95] on div "Next slide" at bounding box center [711, 94] width 23 height 23
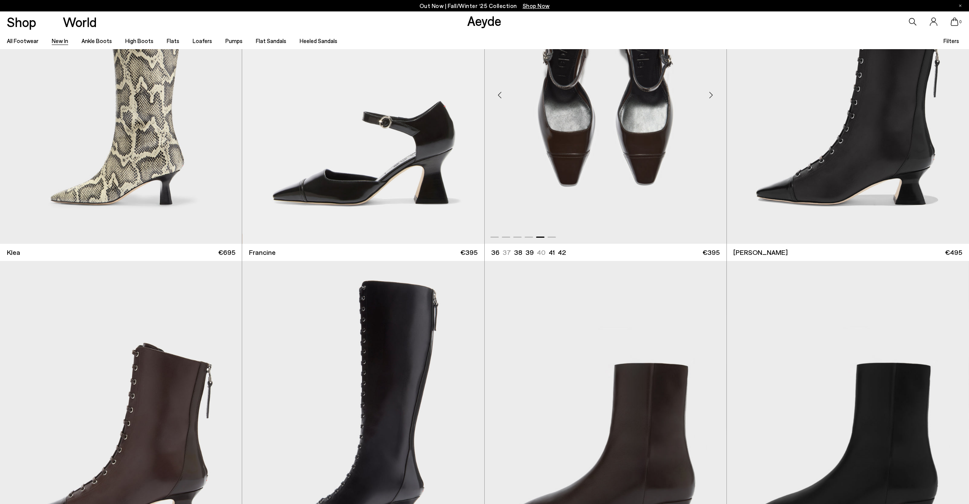
click at [712, 95] on div "Next slide" at bounding box center [711, 94] width 23 height 23
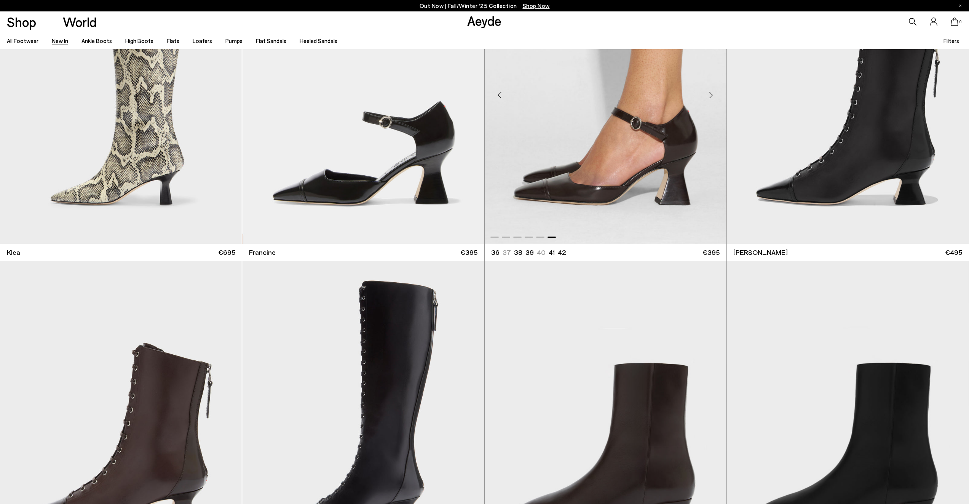
click at [710, 94] on div "Next slide" at bounding box center [711, 94] width 23 height 23
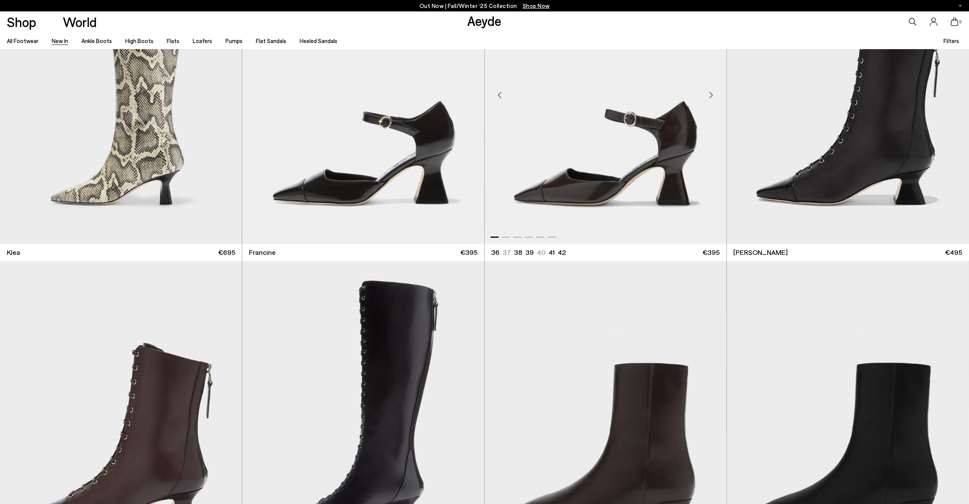
click at [709, 94] on div "Next slide" at bounding box center [711, 94] width 23 height 23
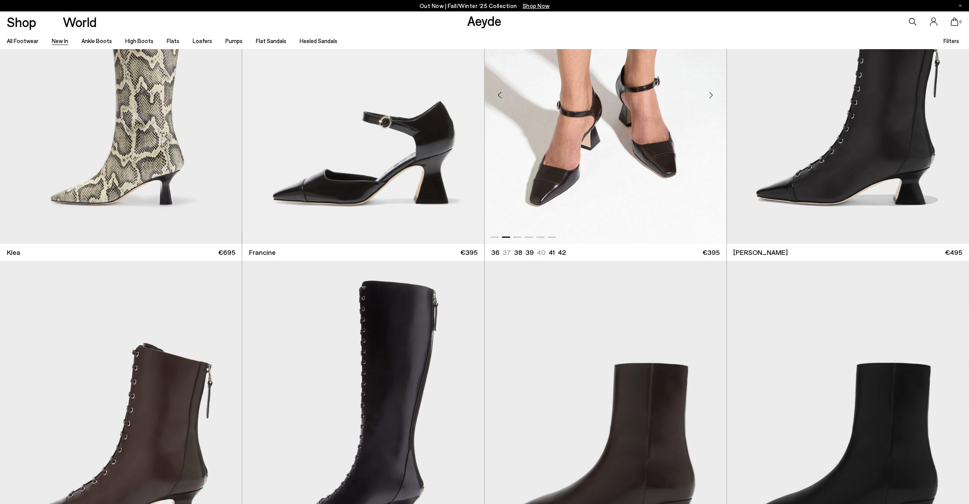
click at [709, 95] on div "Next slide" at bounding box center [711, 94] width 23 height 23
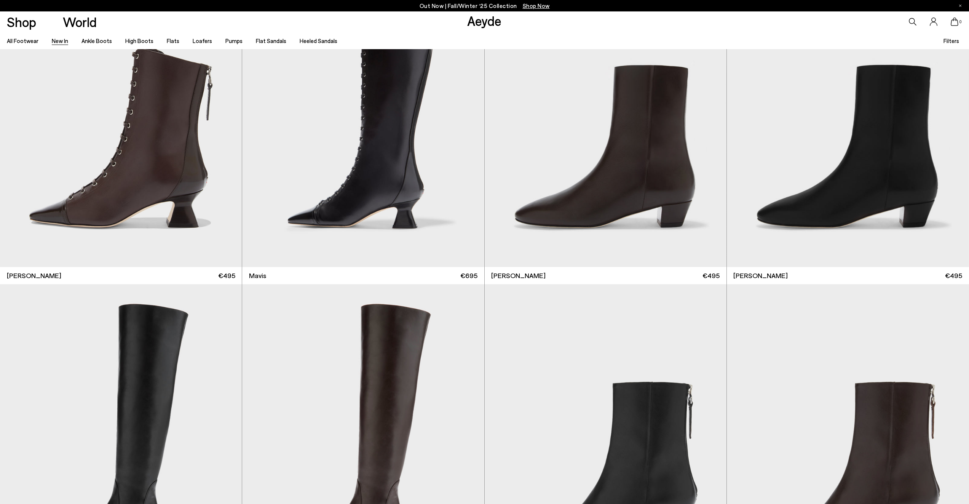
scroll to position [1678, 0]
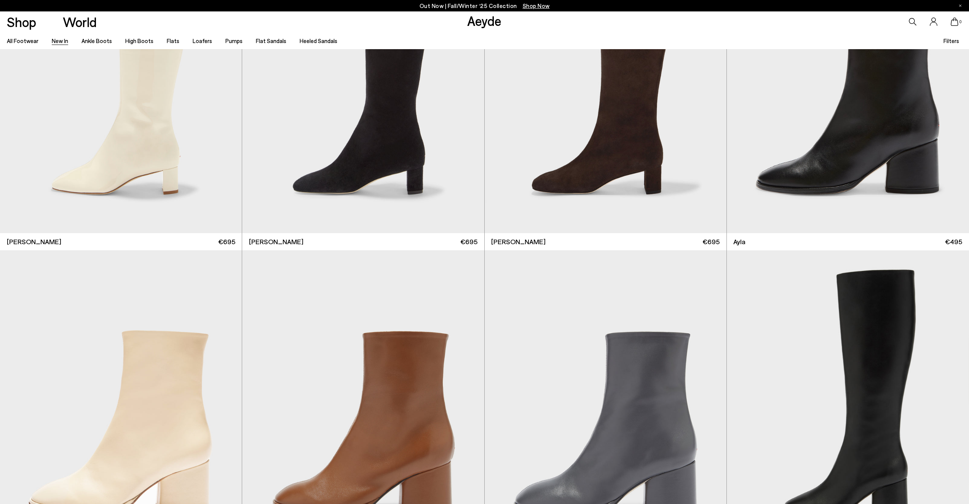
scroll to position [3170, 0]
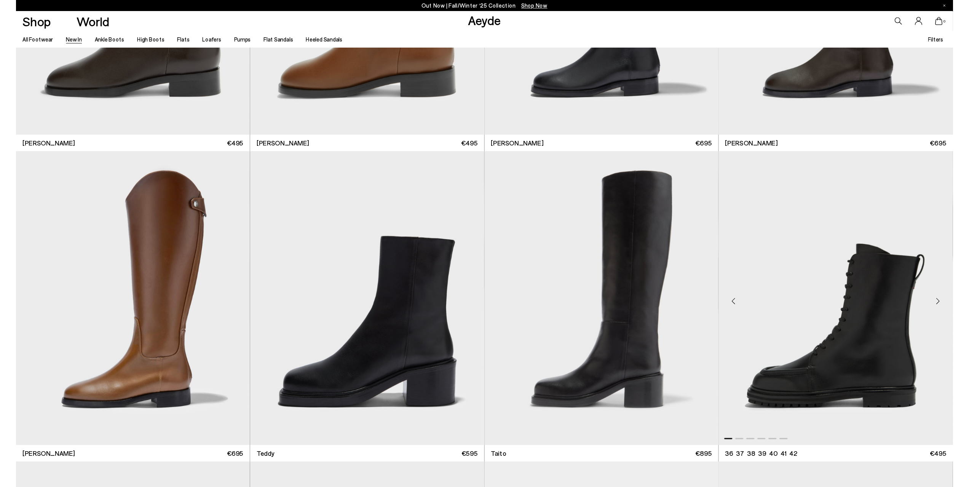
scroll to position [5662, 0]
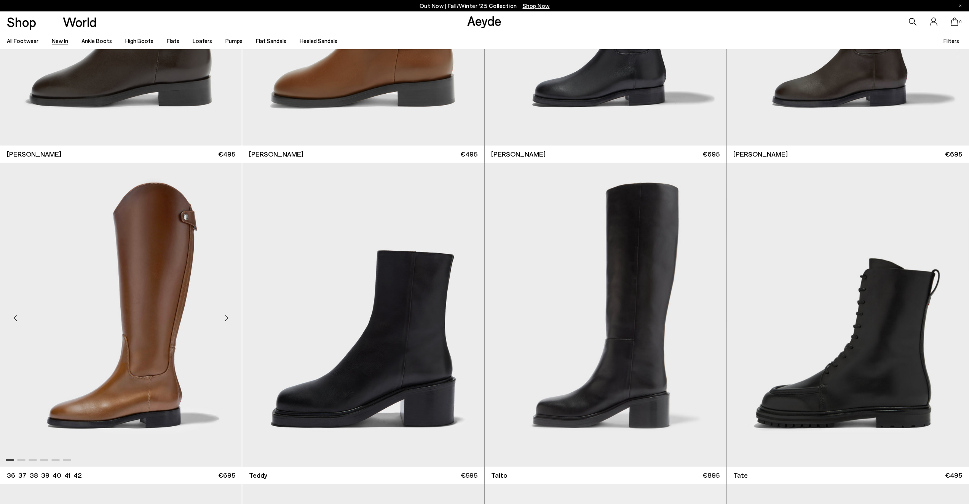
click at [228, 316] on div "Next slide" at bounding box center [226, 317] width 23 height 23
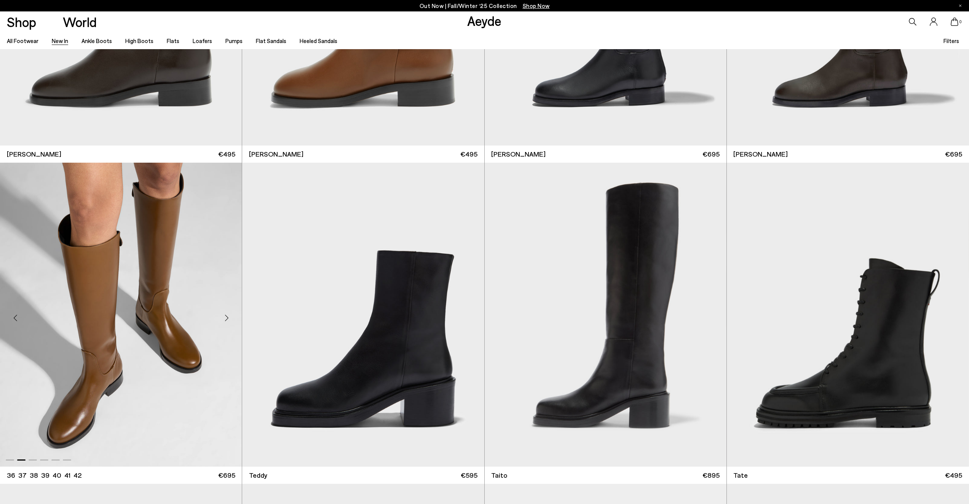
click at [228, 316] on div "Next slide" at bounding box center [226, 317] width 23 height 23
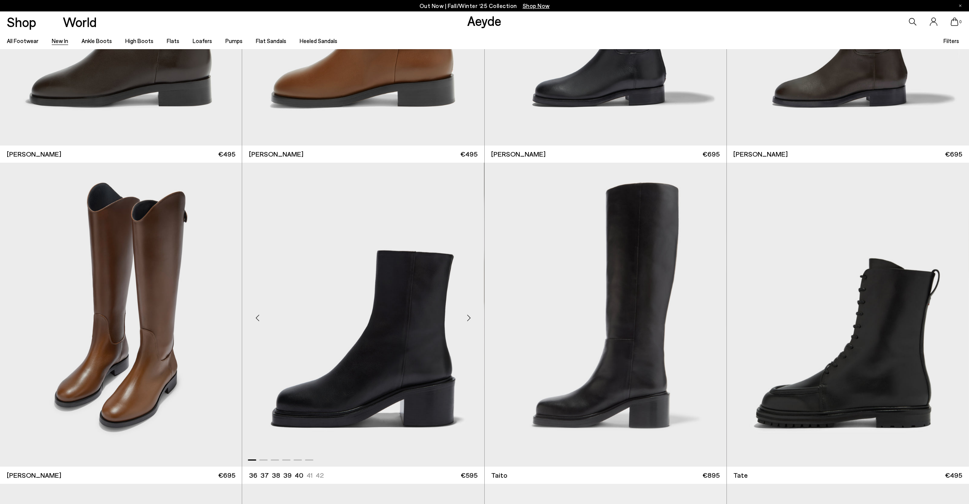
click at [470, 314] on div "Next slide" at bounding box center [469, 317] width 23 height 23
